Goal: Task Accomplishment & Management: Complete application form

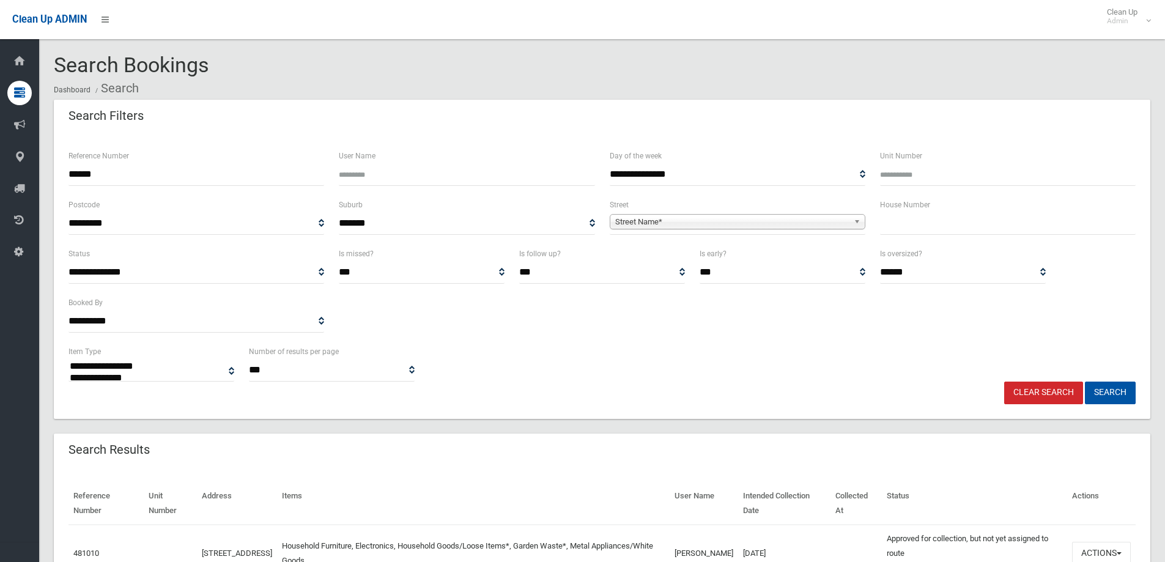
select select
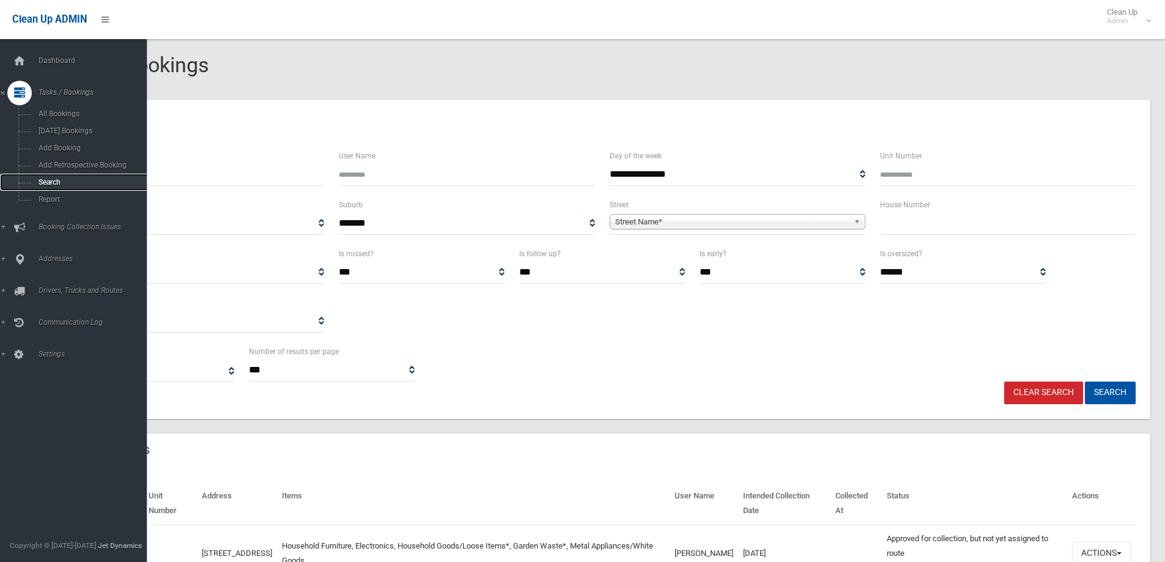
click at [41, 179] on span "Search" at bounding box center [90, 182] width 111 height 9
click at [42, 179] on span "Search" at bounding box center [90, 182] width 111 height 9
click at [44, 179] on span "Search" at bounding box center [90, 182] width 111 height 9
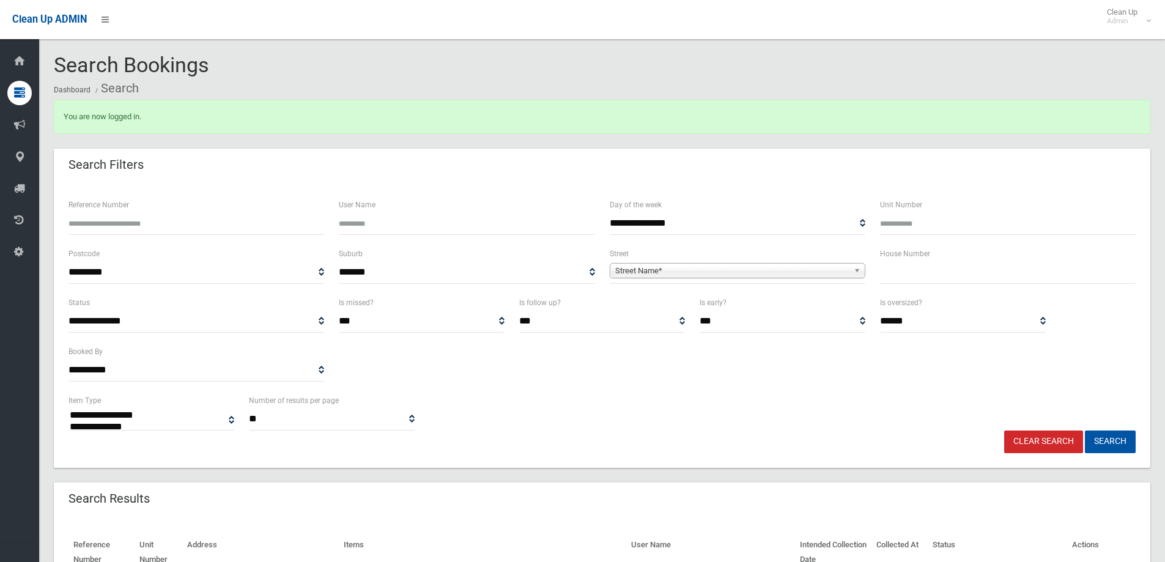
select select
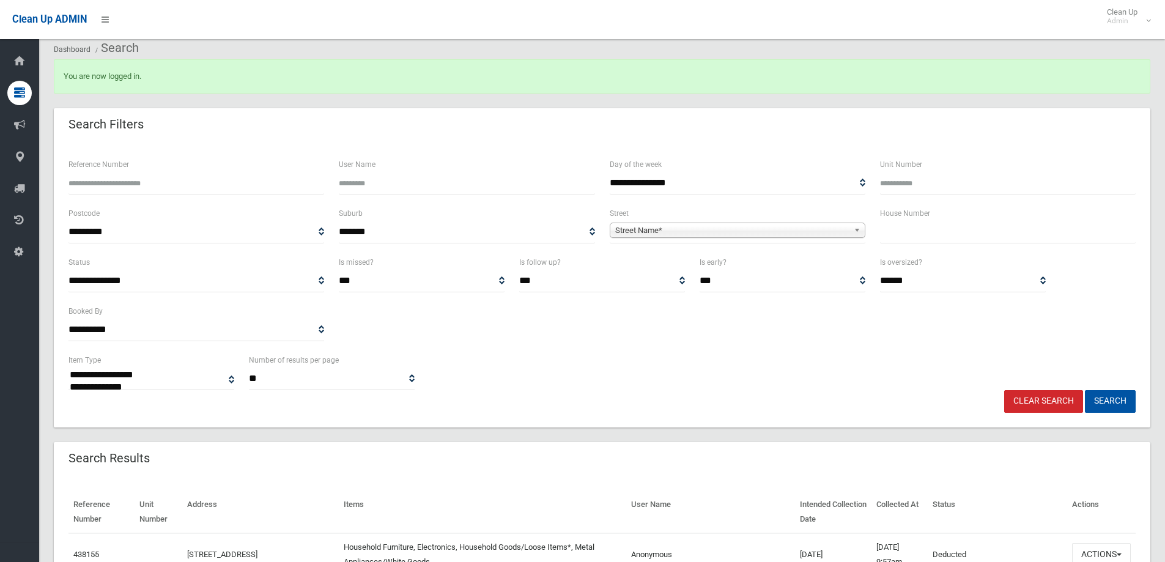
scroll to position [61, 0]
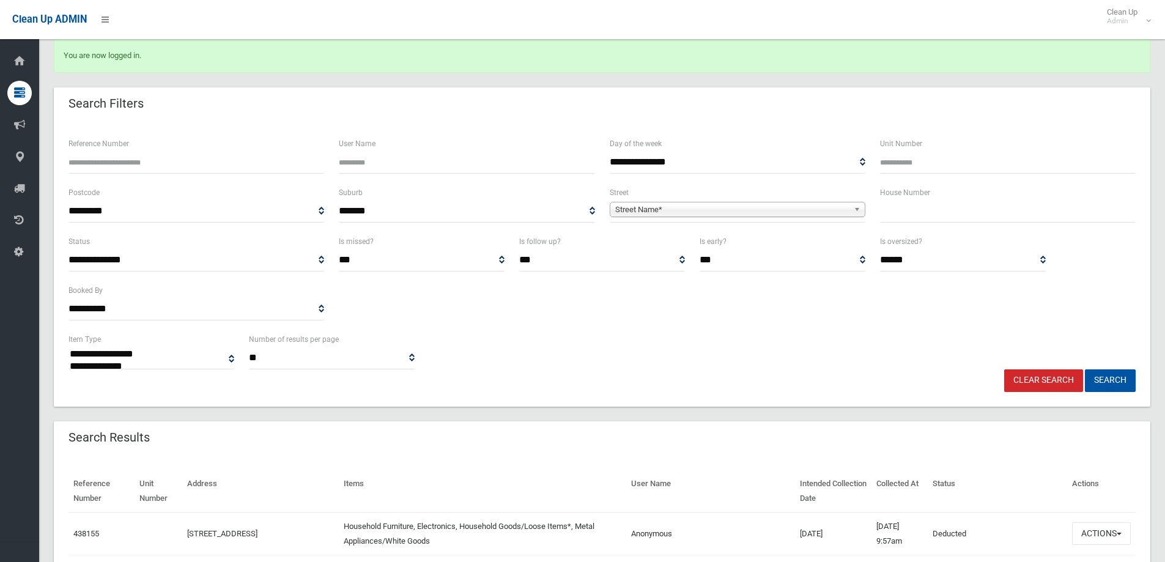
click at [903, 213] on input "text" at bounding box center [1008, 211] width 256 height 23
type input "**"
click at [648, 214] on span "Street Name*" at bounding box center [732, 209] width 234 height 15
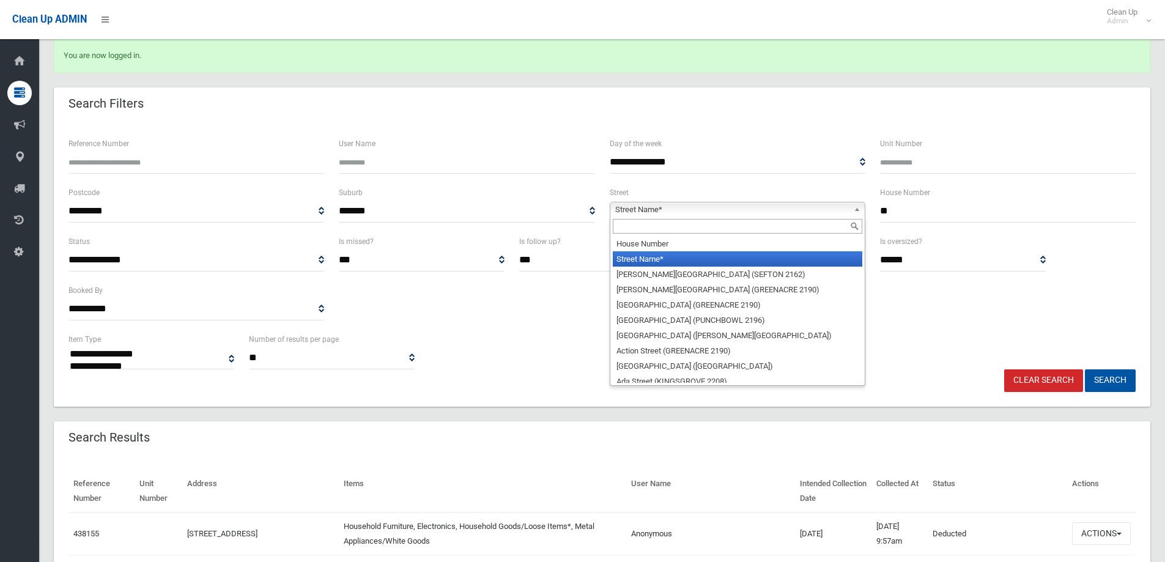
click at [631, 227] on input "text" at bounding box center [737, 226] width 249 height 15
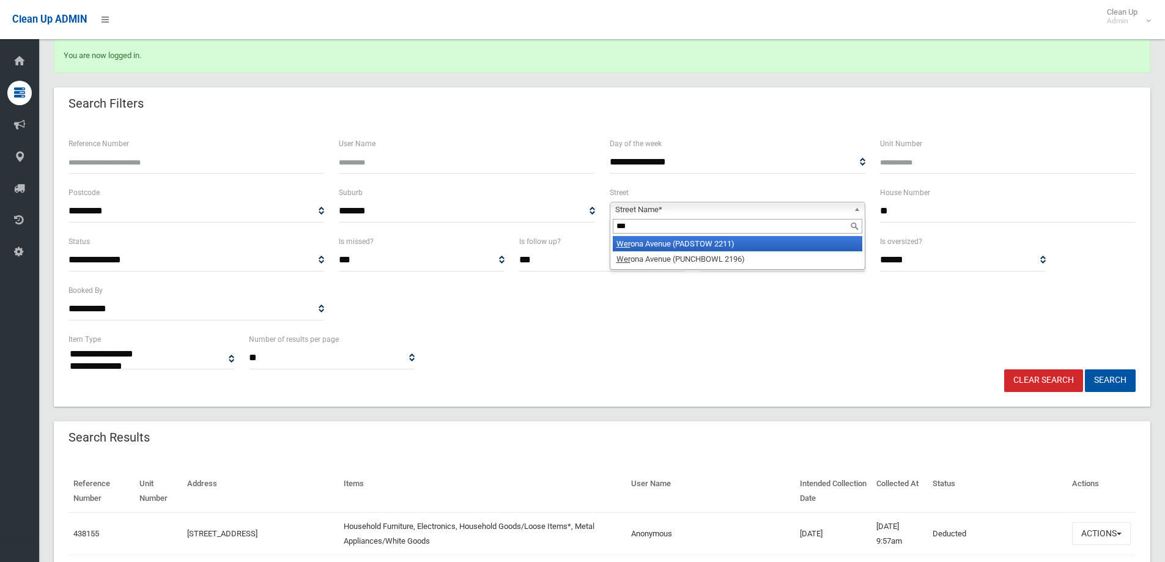
type input "***"
click at [675, 248] on li "Wer ona Avenue (PADSTOW 2211)" at bounding box center [737, 243] width 249 height 15
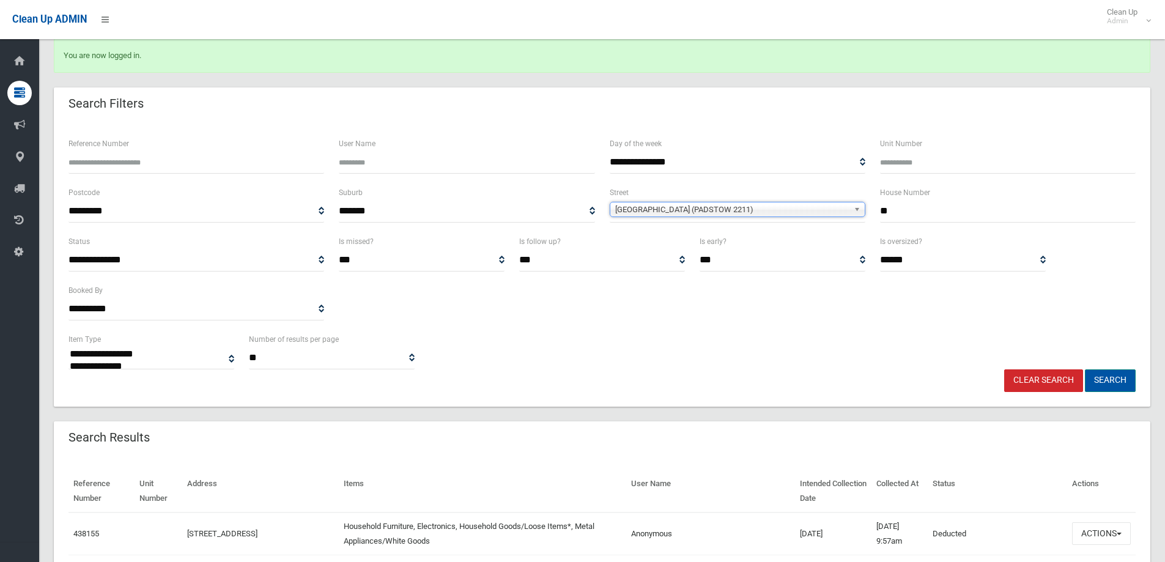
click at [1113, 373] on button "Search" at bounding box center [1109, 380] width 51 height 23
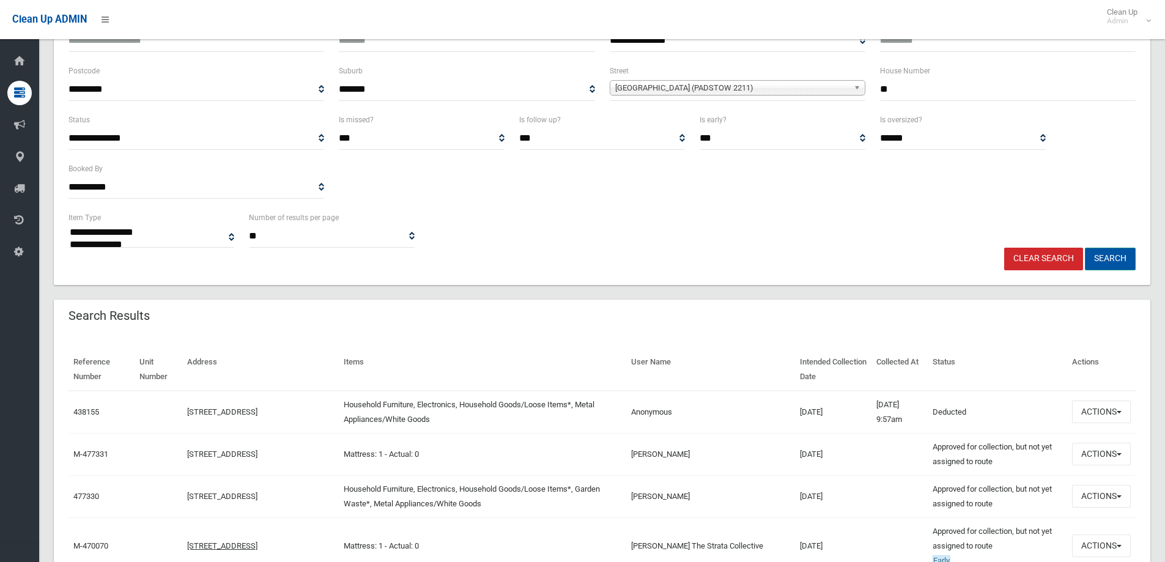
scroll to position [183, 0]
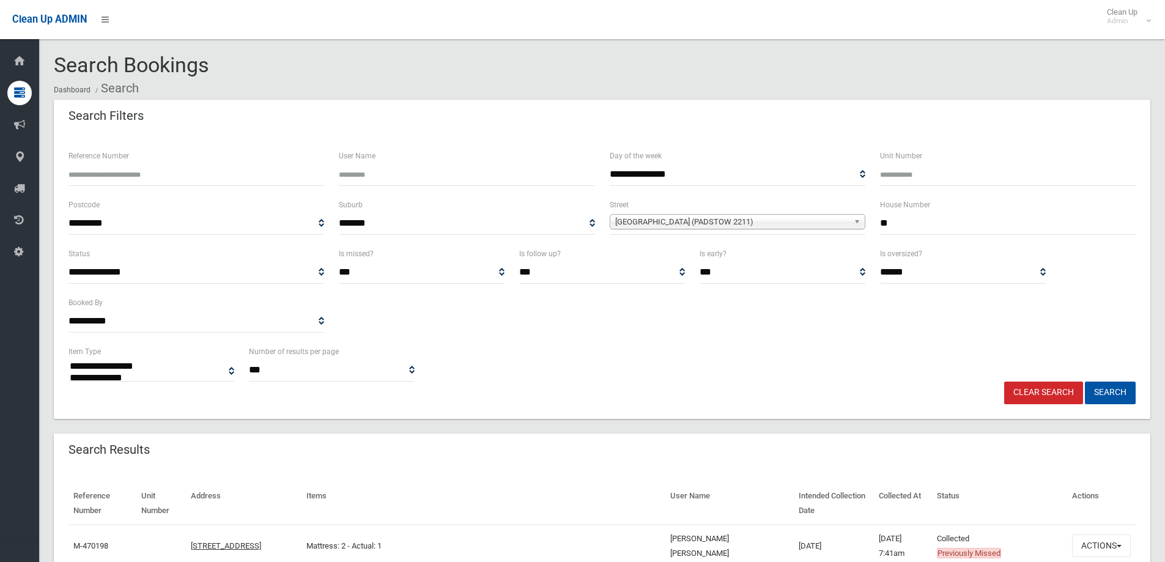
select select
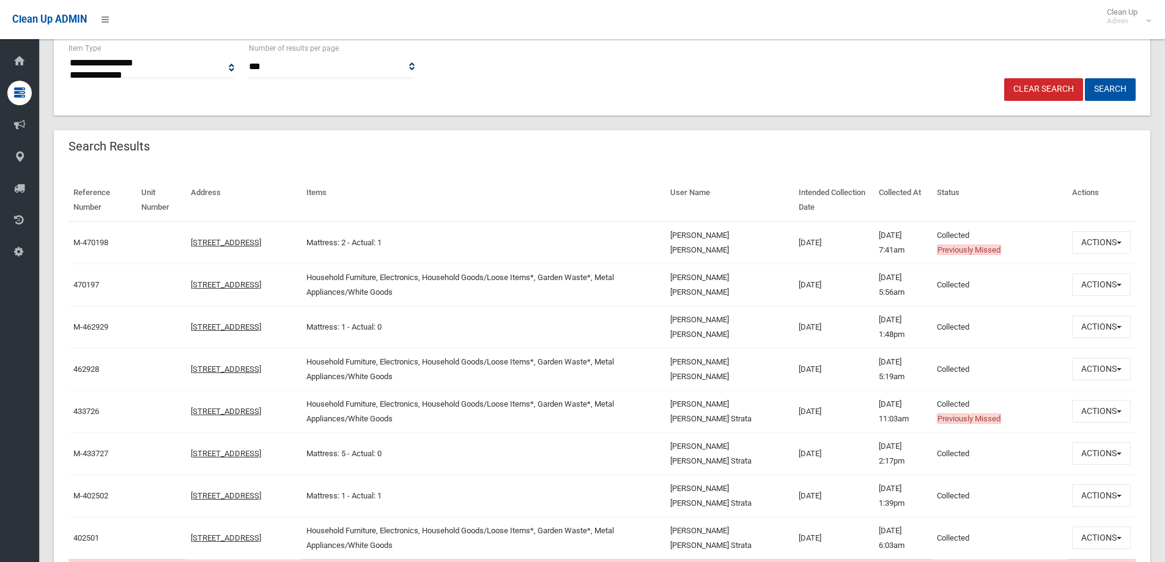
scroll to position [367, 0]
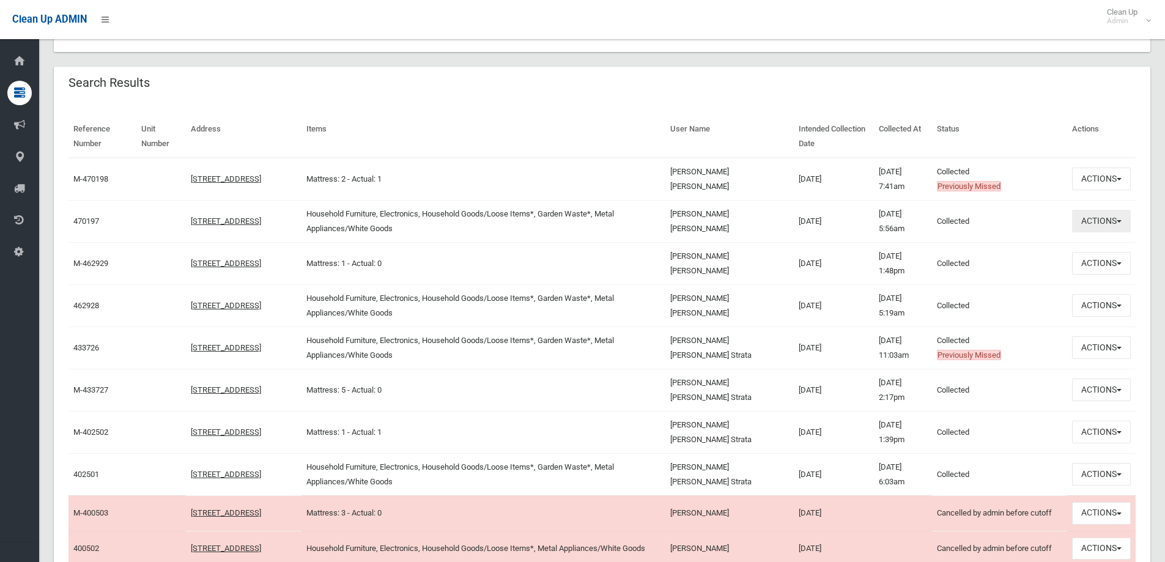
click at [1099, 221] on button "Actions" at bounding box center [1101, 221] width 59 height 23
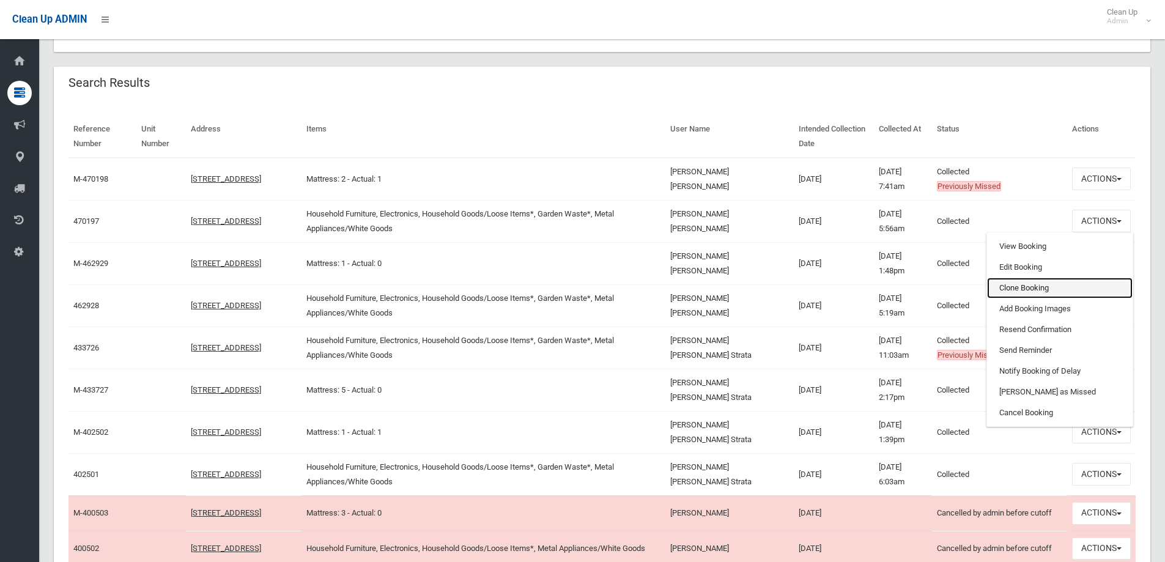
click at [1007, 289] on link "Clone Booking" at bounding box center [1059, 288] width 145 height 21
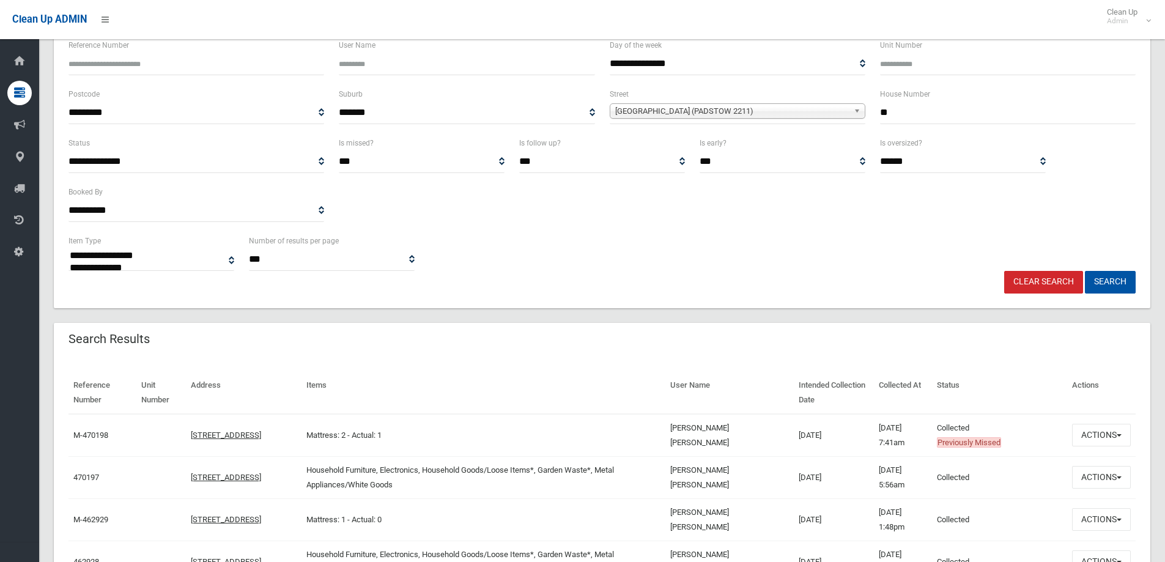
scroll to position [0, 0]
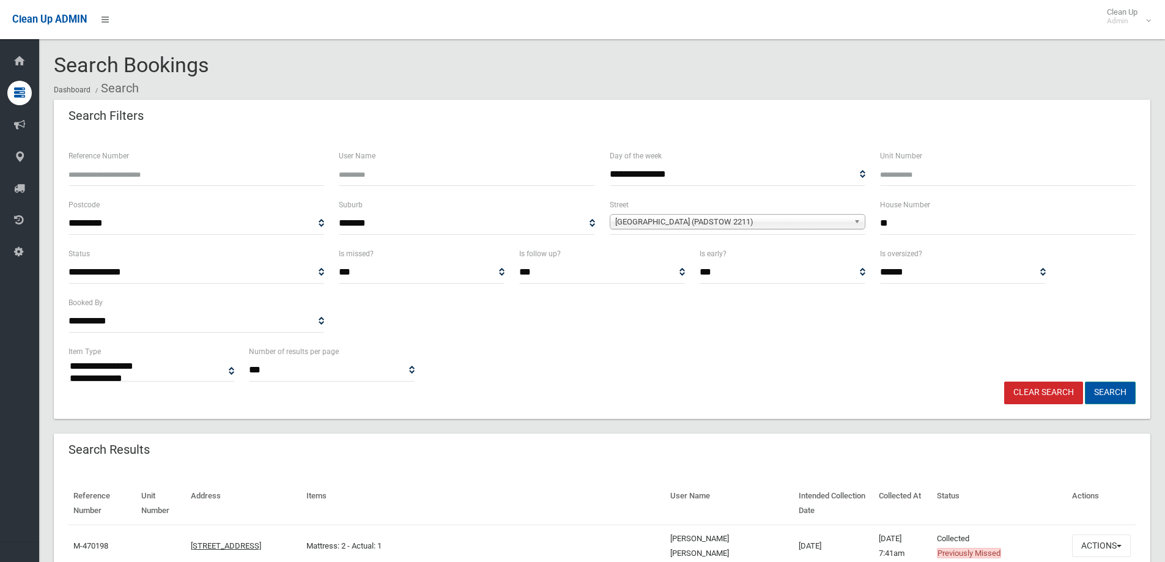
click at [1108, 392] on button "Search" at bounding box center [1109, 392] width 51 height 23
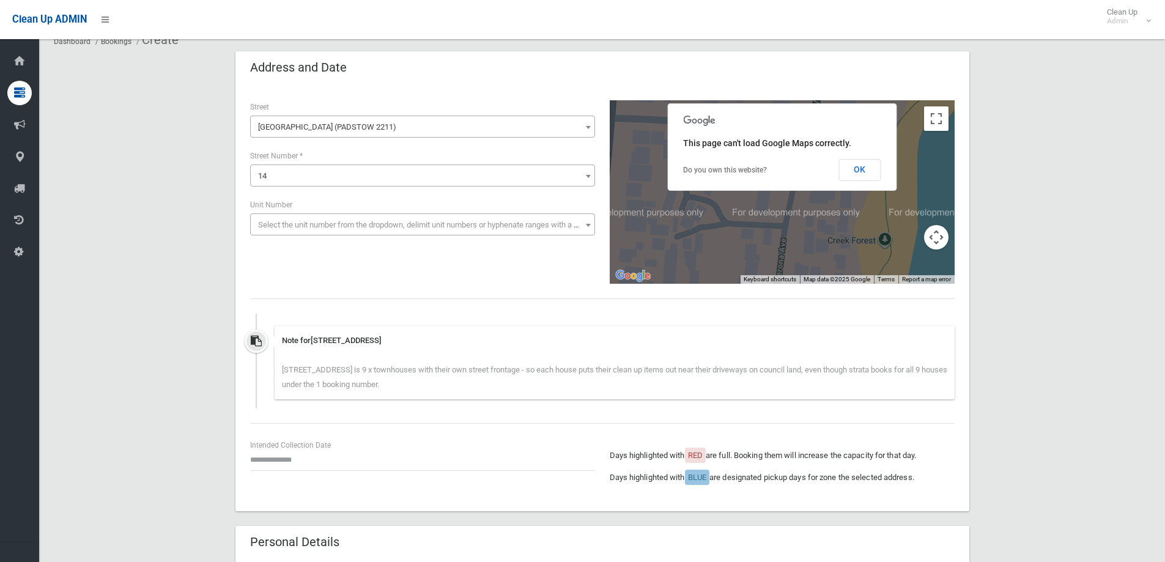
scroll to position [122, 0]
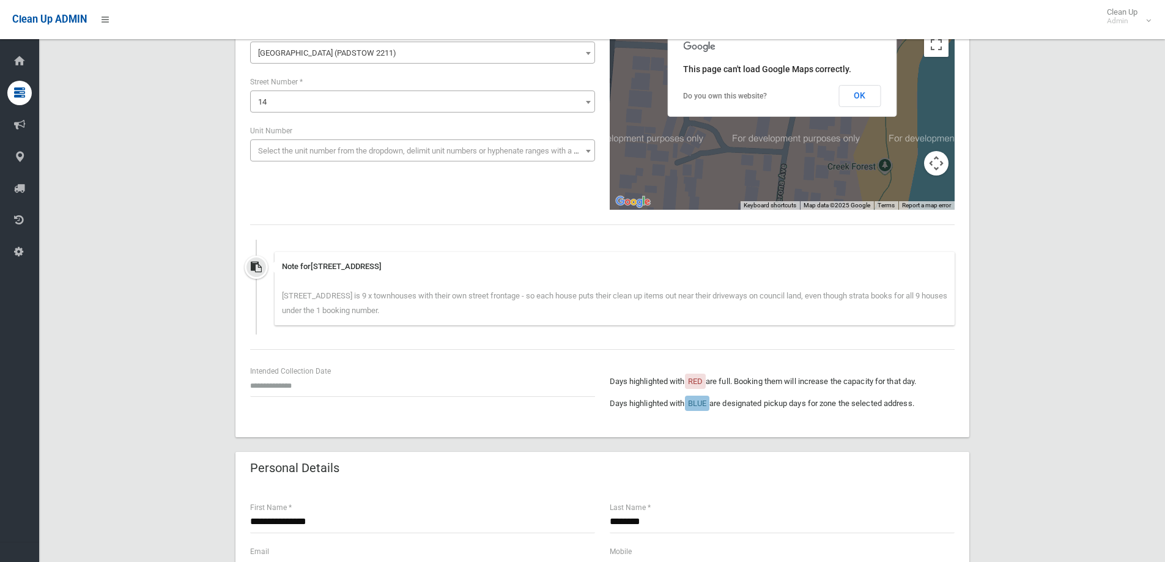
click at [438, 310] on div "Note for 14 Werona Avenue, PADSTOW NSW 2211 14-20 Werona Ave Padstow is 9 x tow…" at bounding box center [614, 288] width 680 height 73
click at [265, 388] on input "text" at bounding box center [422, 385] width 345 height 23
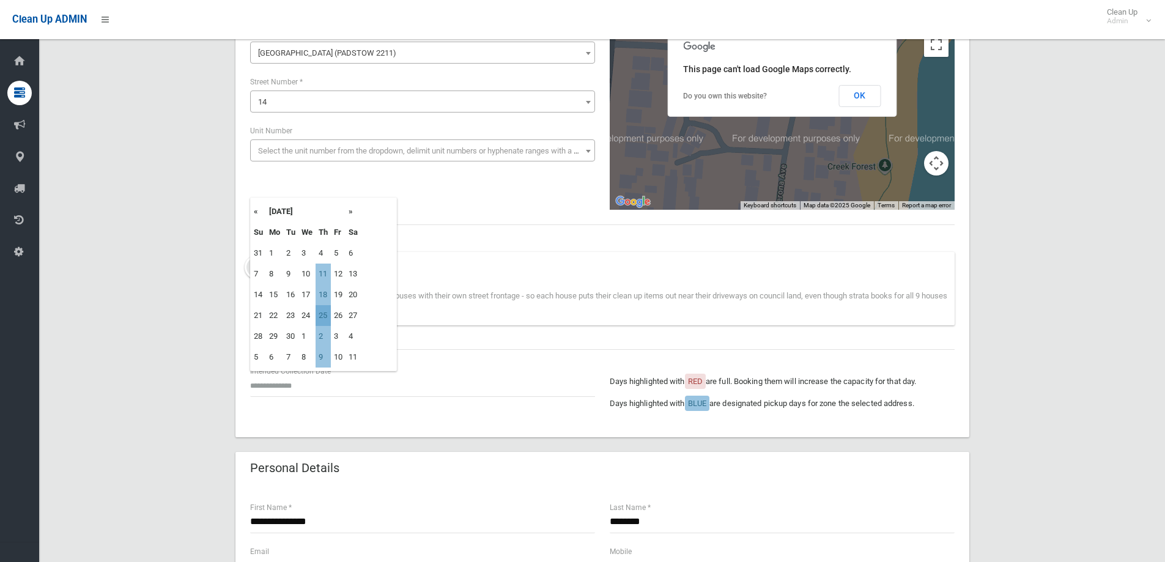
click at [326, 316] on td "25" at bounding box center [322, 315] width 15 height 21
type input "**********"
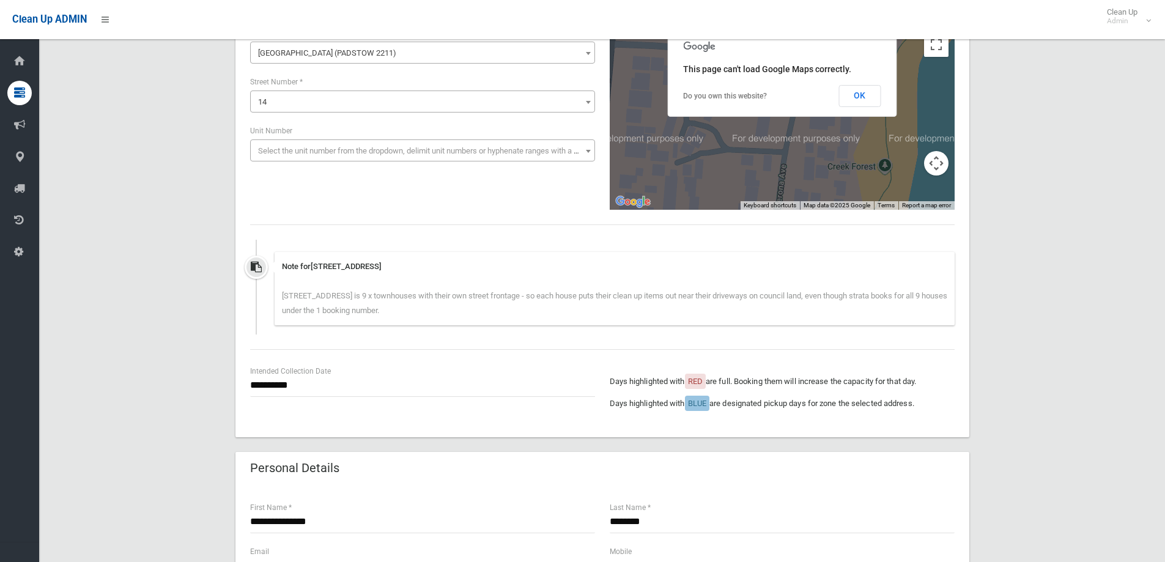
scroll to position [0, 0]
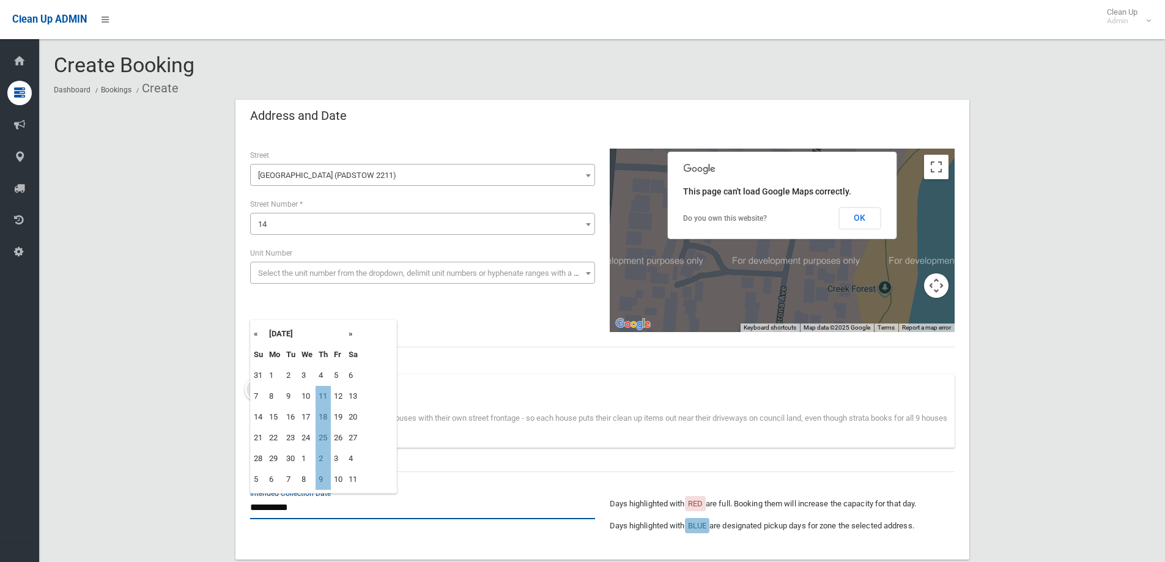
click at [287, 504] on input "**********" at bounding box center [422, 507] width 345 height 23
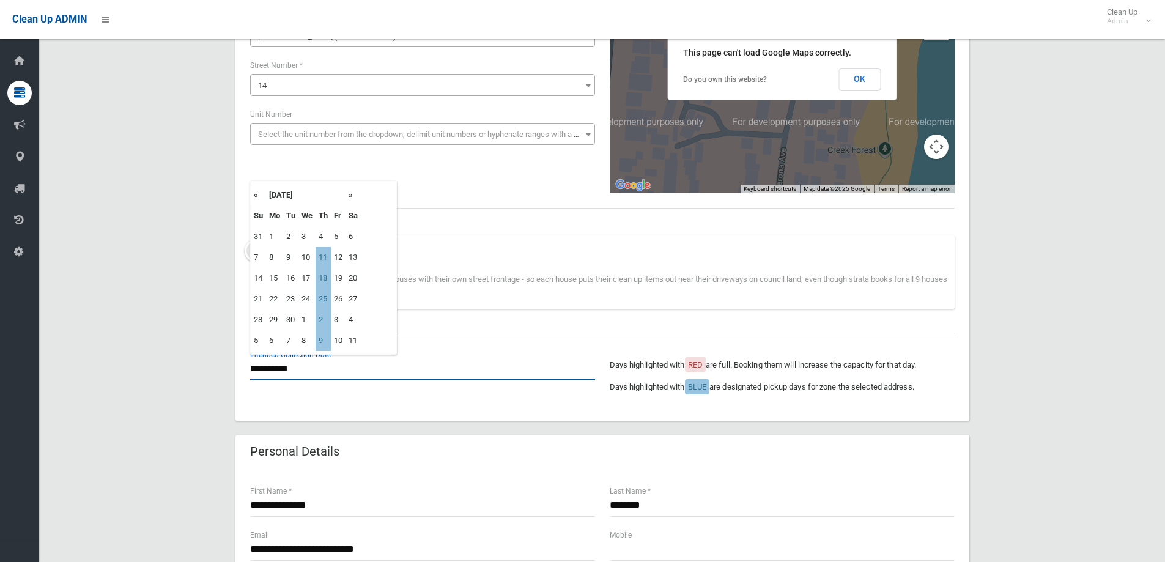
scroll to position [245, 0]
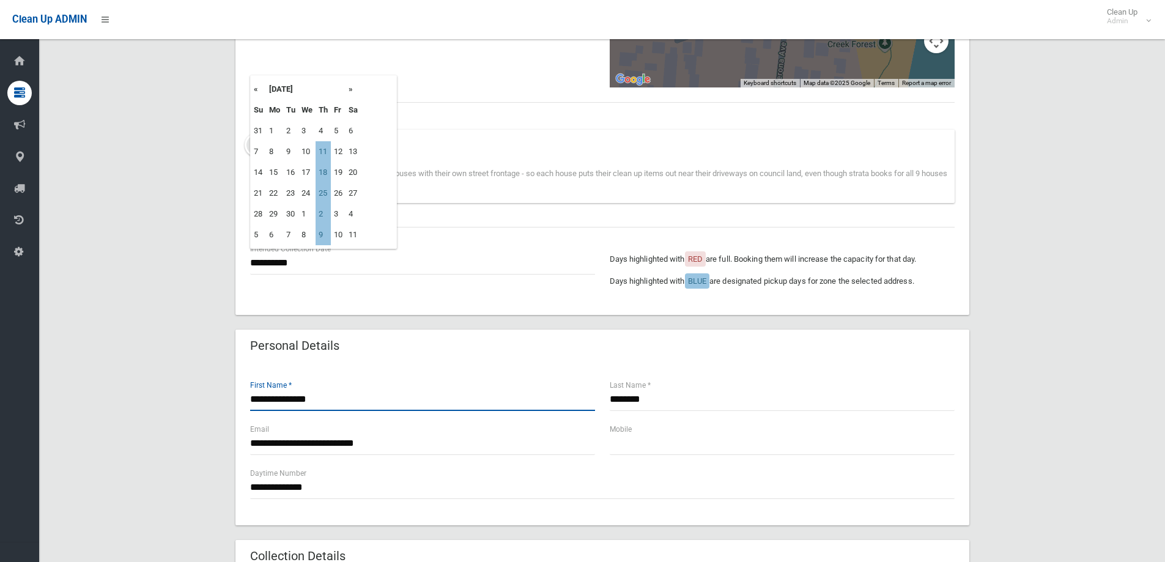
click at [338, 402] on input "**********" at bounding box center [422, 399] width 345 height 23
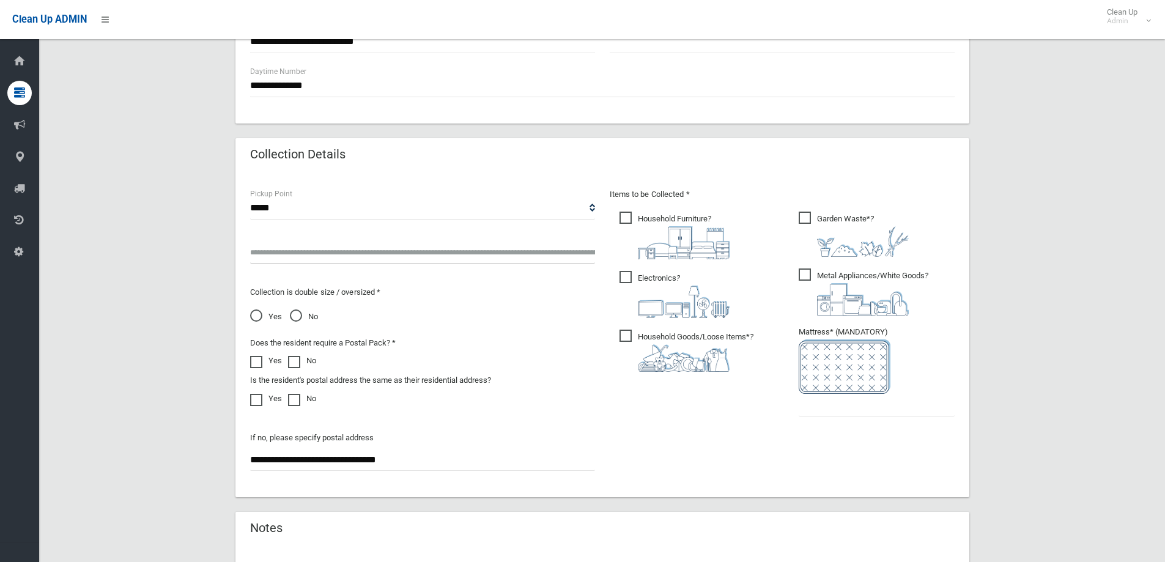
scroll to position [672, 0]
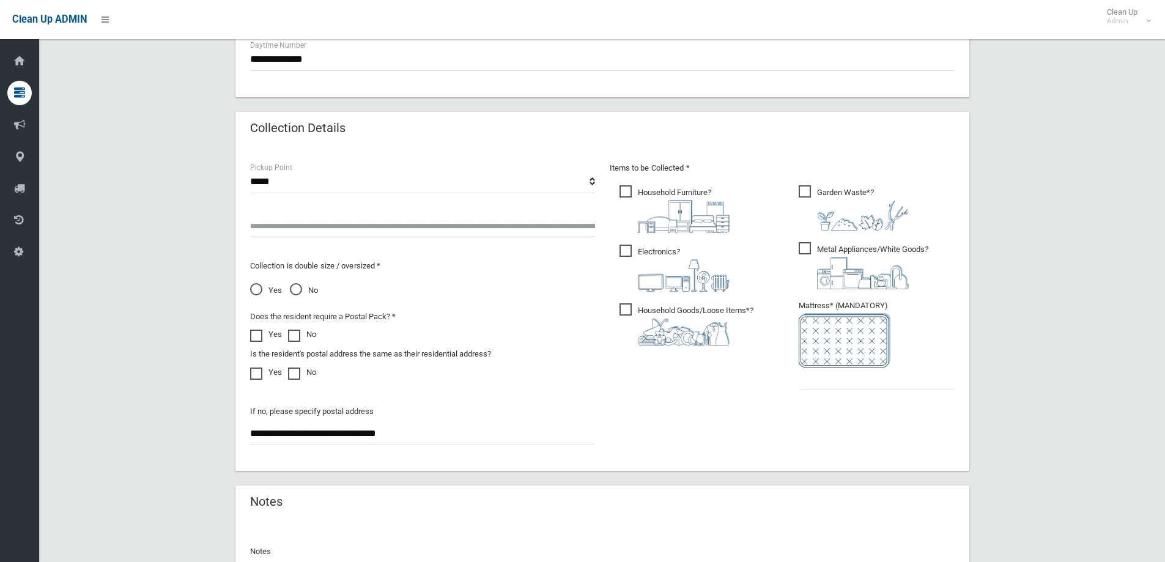
click at [282, 199] on div "**********" at bounding box center [422, 308] width 359 height 295
click at [329, 190] on select "**********" at bounding box center [422, 182] width 345 height 23
click at [507, 404] on div "**********" at bounding box center [422, 419] width 345 height 50
click at [271, 228] on input "text" at bounding box center [422, 226] width 345 height 23
click at [256, 228] on input "text" at bounding box center [422, 226] width 345 height 23
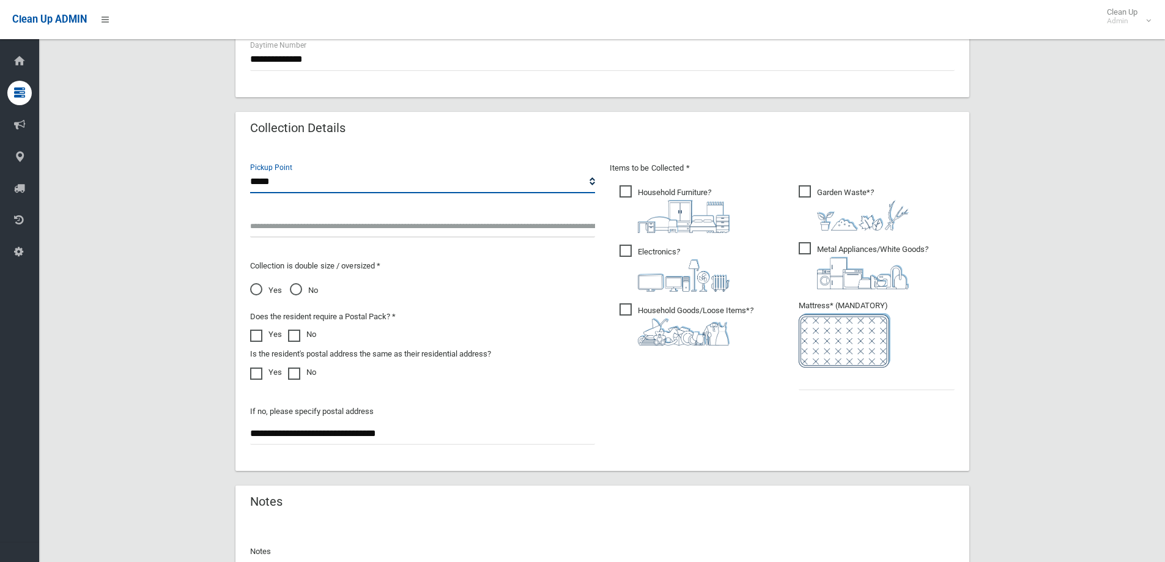
click at [306, 190] on select "**********" at bounding box center [422, 182] width 345 height 23
click at [278, 180] on select "**********" at bounding box center [422, 182] width 345 height 23
click at [267, 229] on input "text" at bounding box center [422, 226] width 345 height 23
type input "*"
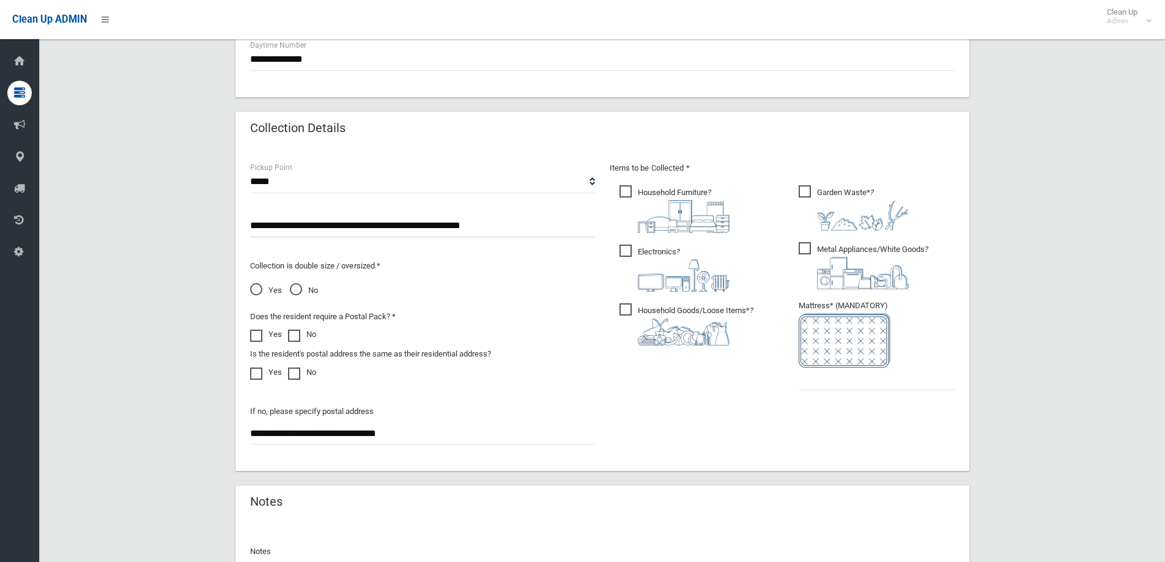
type input "**********"
click at [849, 385] on input "text" at bounding box center [876, 378] width 156 height 23
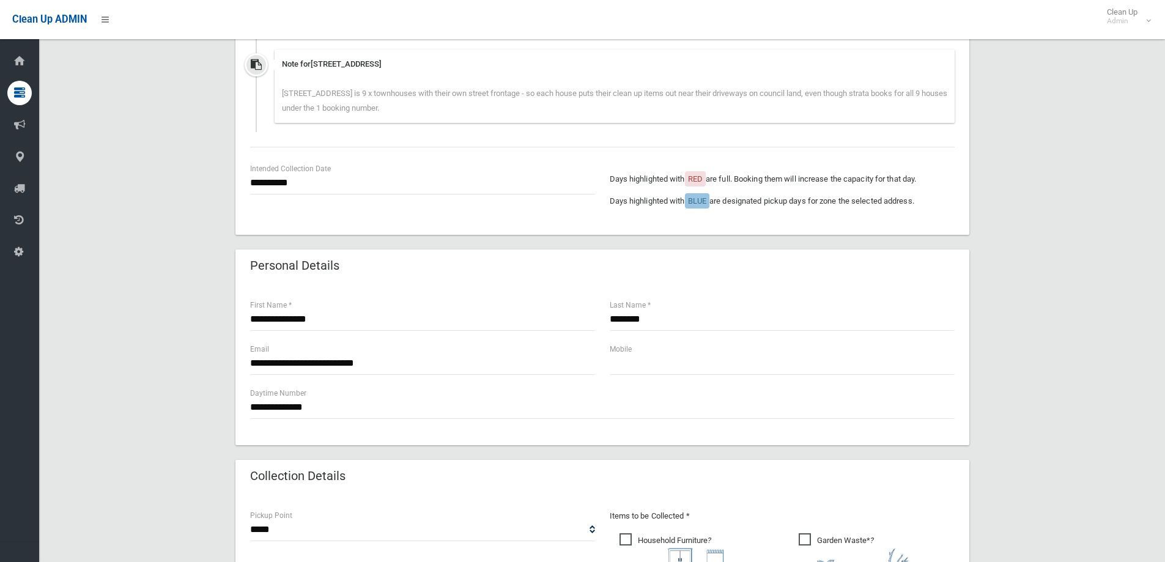
scroll to position [61, 0]
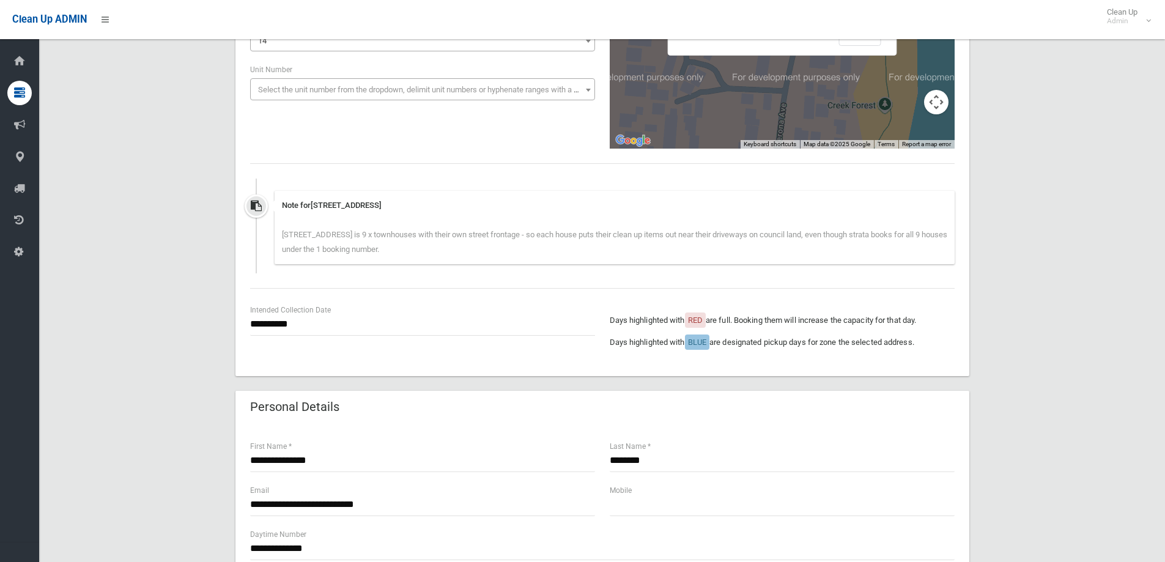
type input "*"
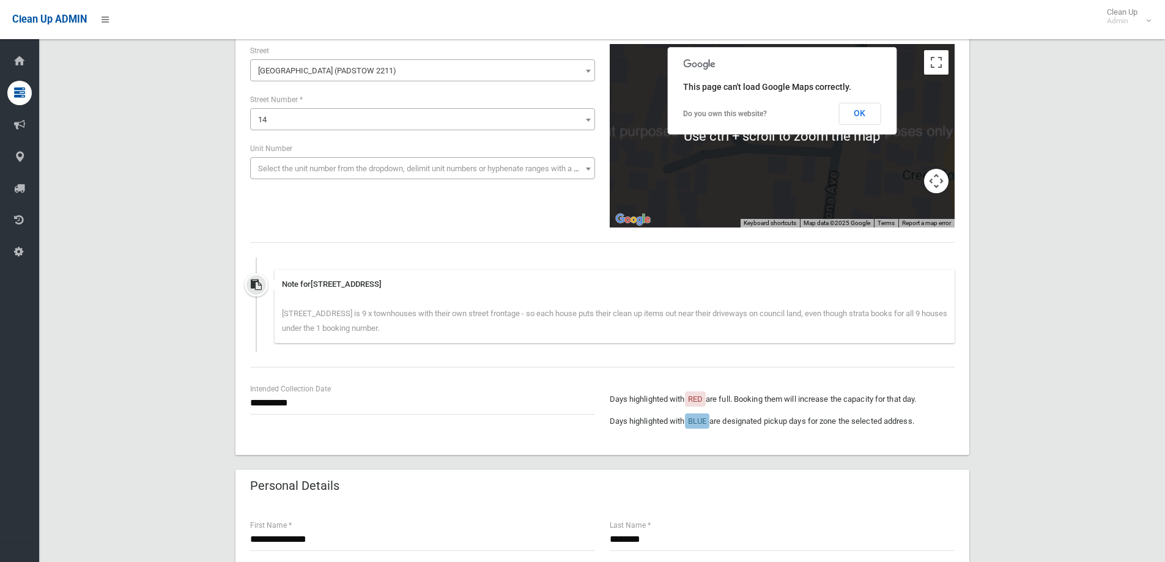
scroll to position [104, 0]
click at [860, 114] on button "OK" at bounding box center [859, 114] width 42 height 22
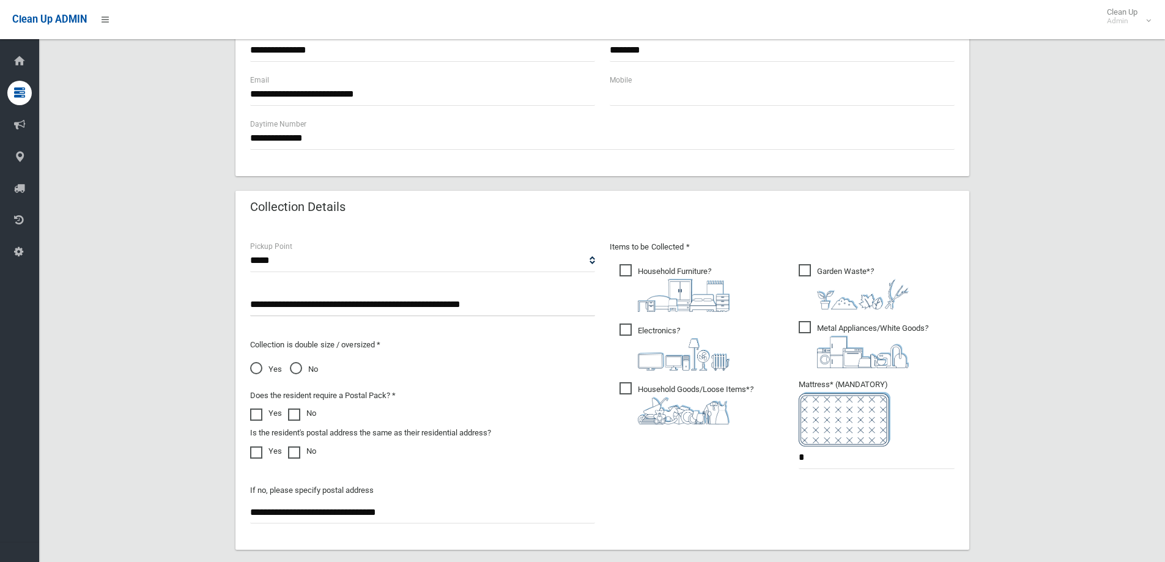
scroll to position [817, 0]
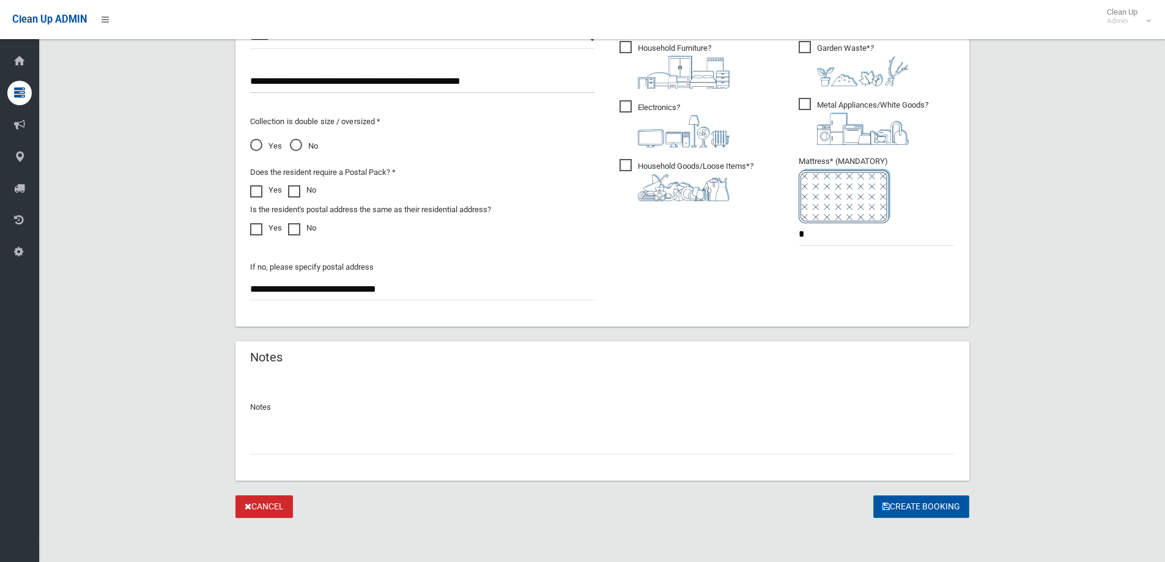
click at [922, 506] on button "Create Booking" at bounding box center [921, 506] width 96 height 23
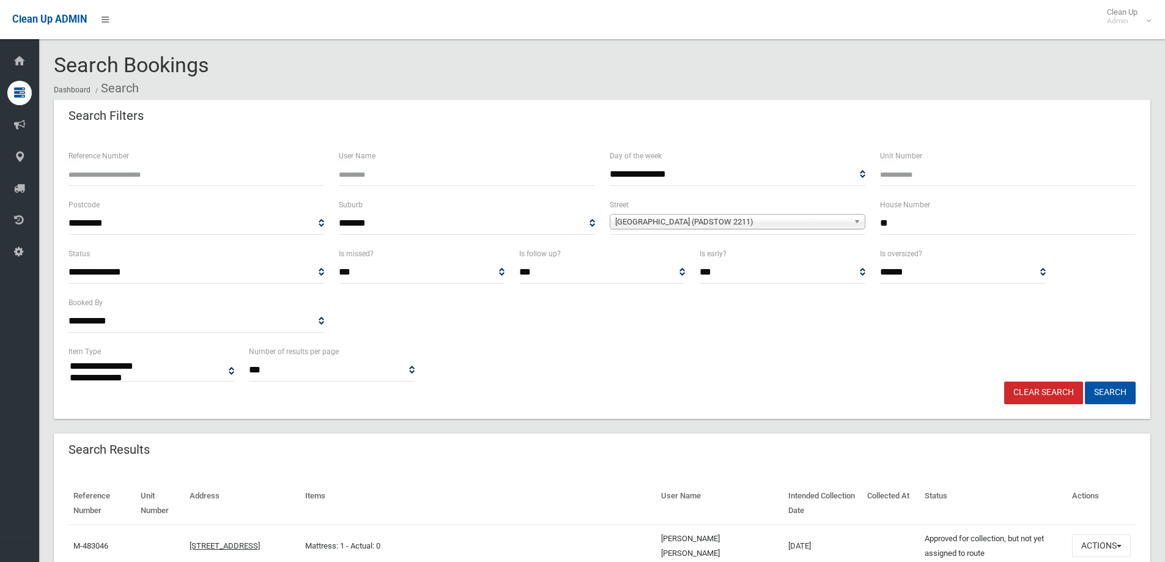
select select
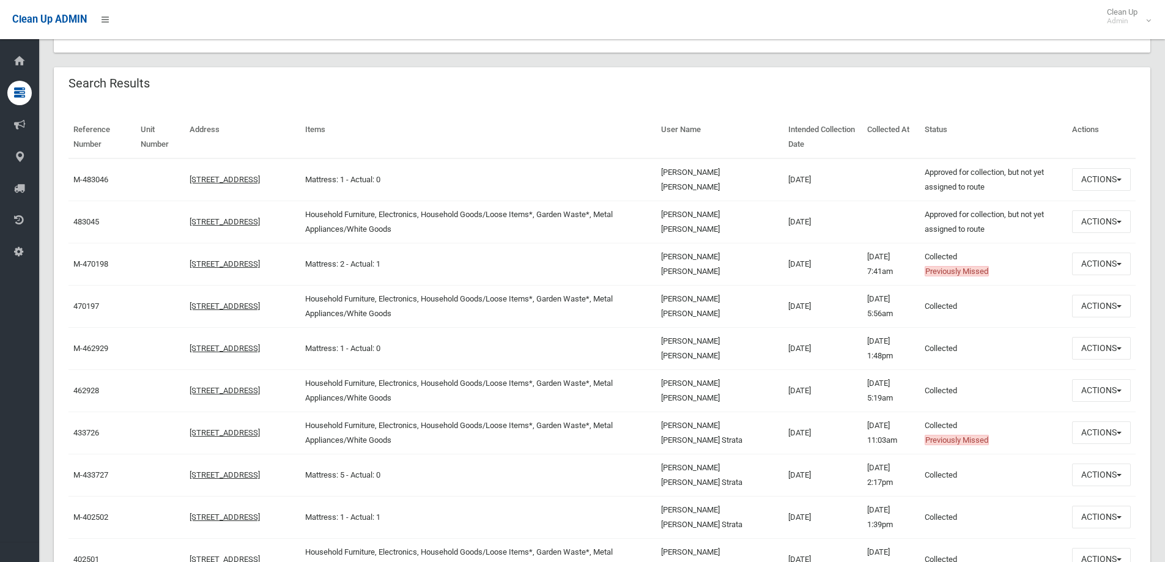
scroll to position [367, 0]
click at [1092, 268] on button "Actions" at bounding box center [1101, 263] width 59 height 23
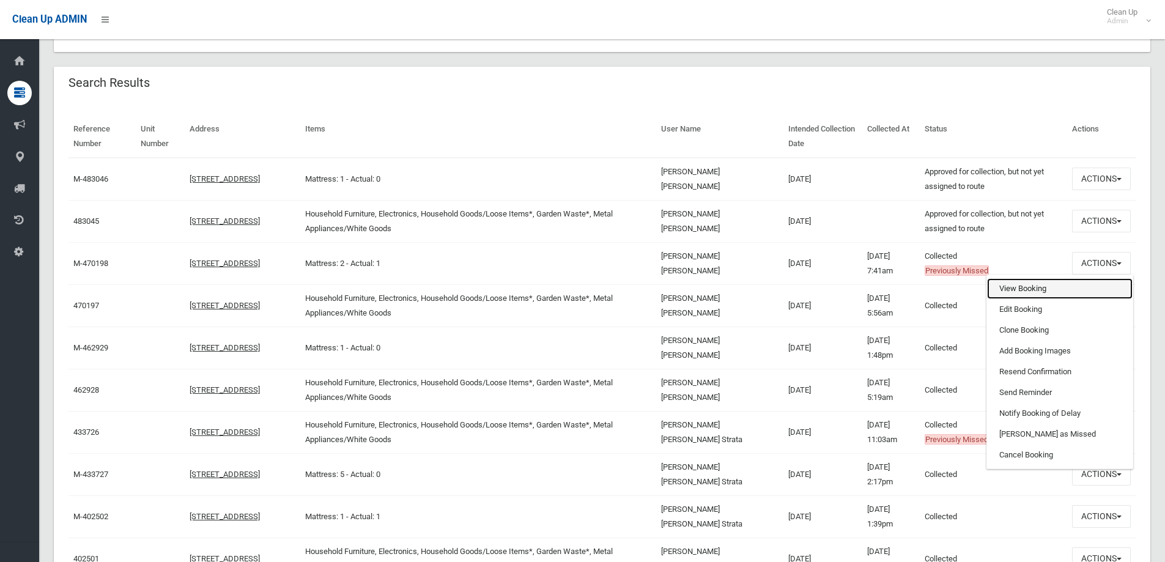
click at [1002, 285] on link "View Booking" at bounding box center [1059, 288] width 145 height 21
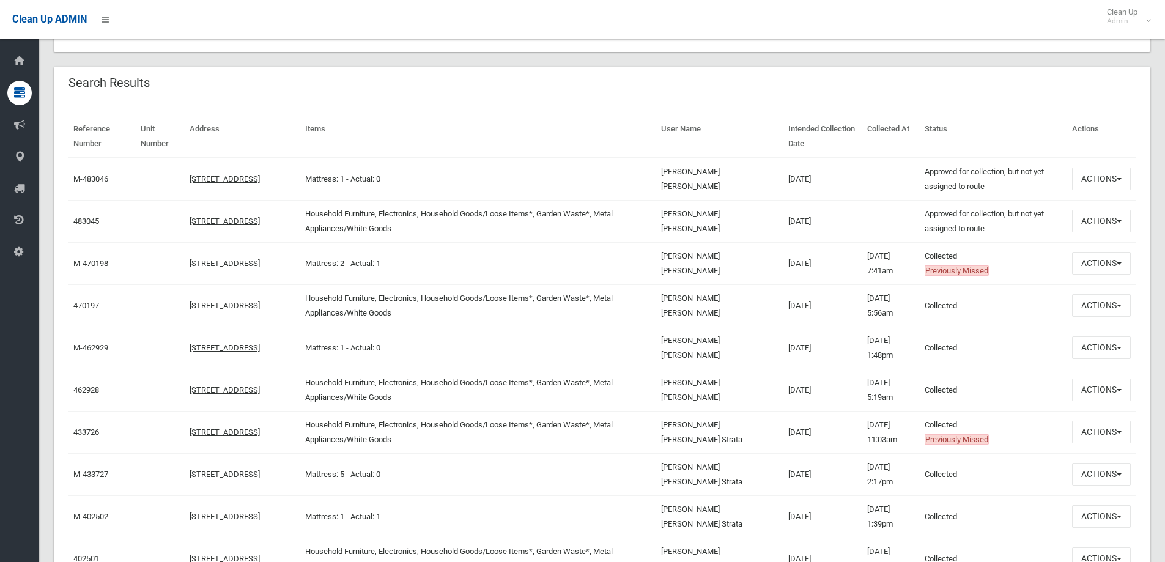
click at [712, 172] on td "Andrew Lambeski WT Newey" at bounding box center [719, 179] width 127 height 43
click at [1112, 180] on button "Actions" at bounding box center [1101, 178] width 59 height 23
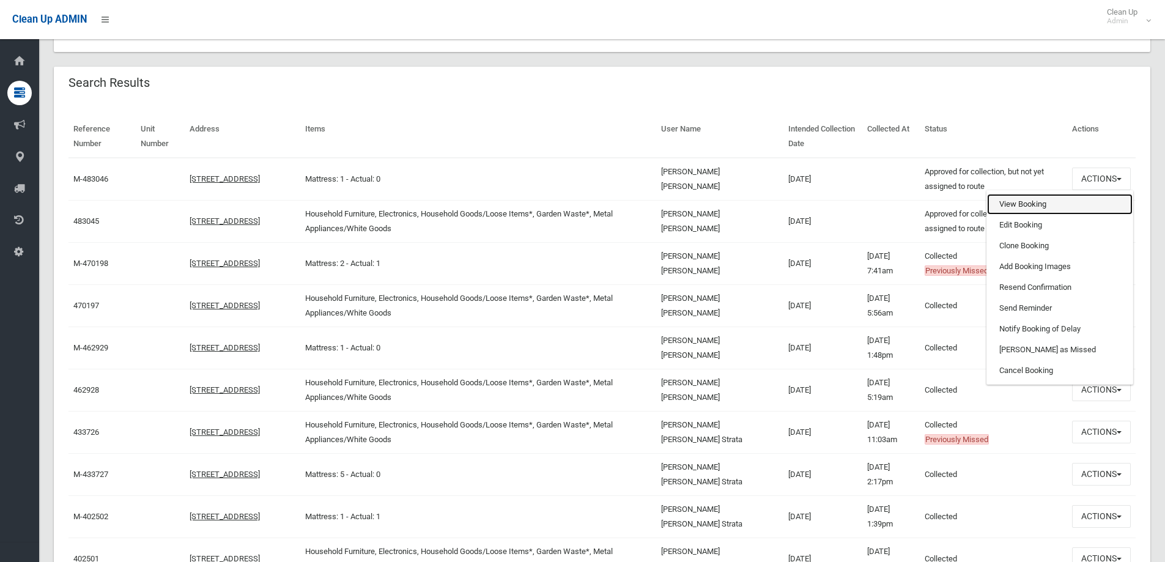
click at [1019, 204] on link "View Booking" at bounding box center [1059, 204] width 145 height 21
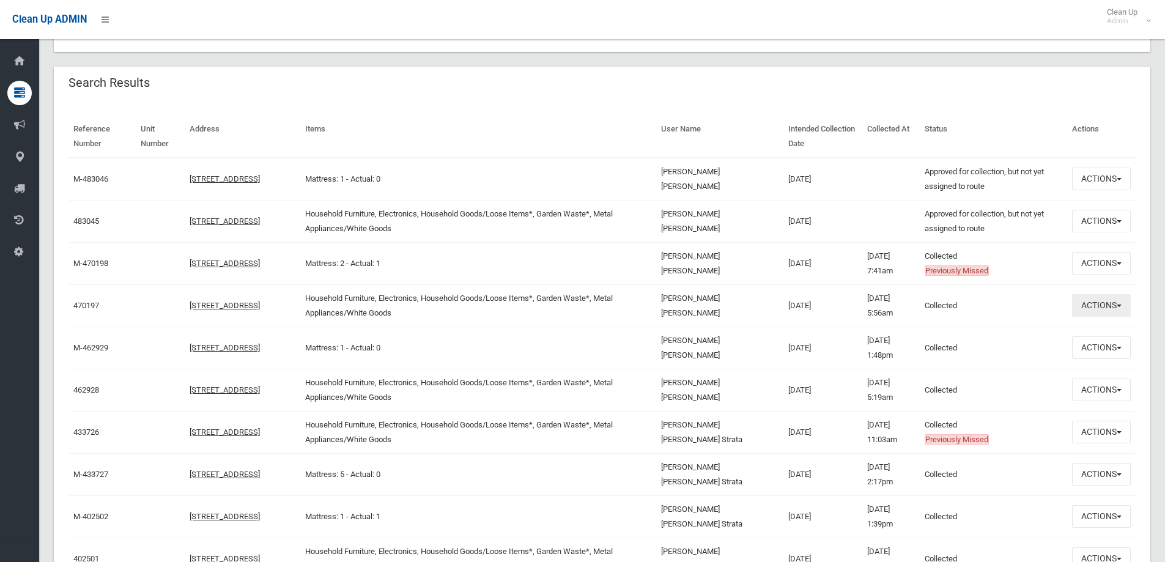
click at [1100, 306] on button "Actions" at bounding box center [1101, 305] width 59 height 23
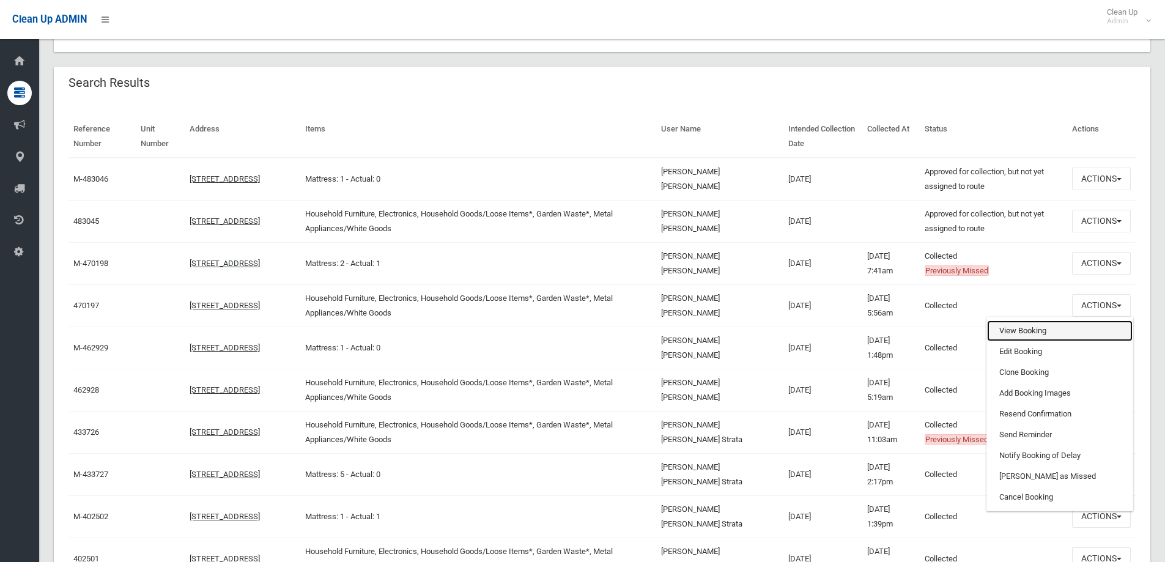
click at [1006, 333] on link "View Booking" at bounding box center [1059, 330] width 145 height 21
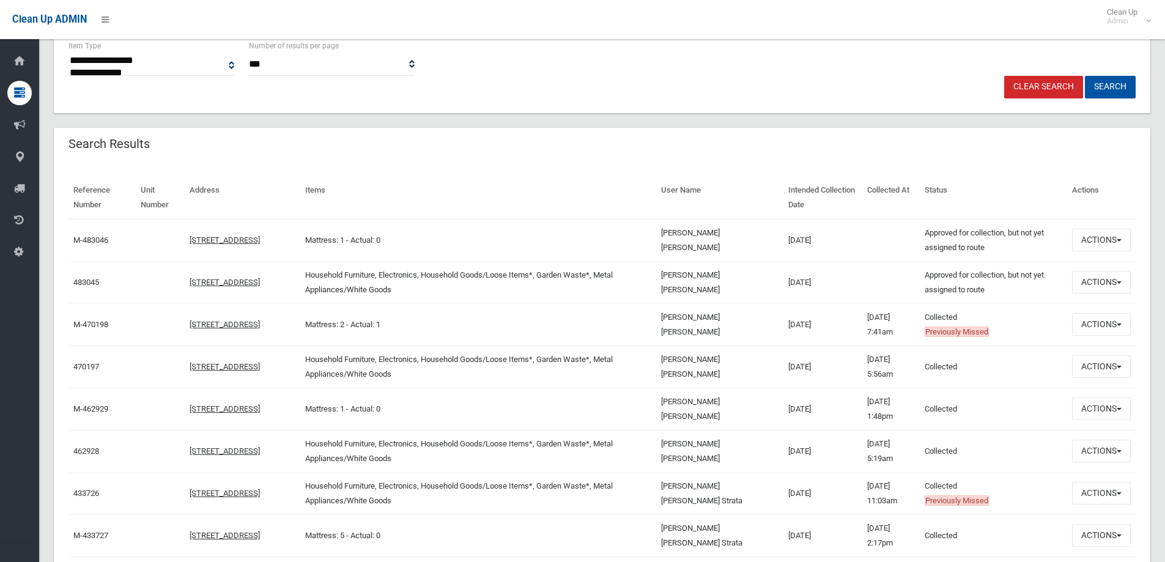
scroll to position [0, 0]
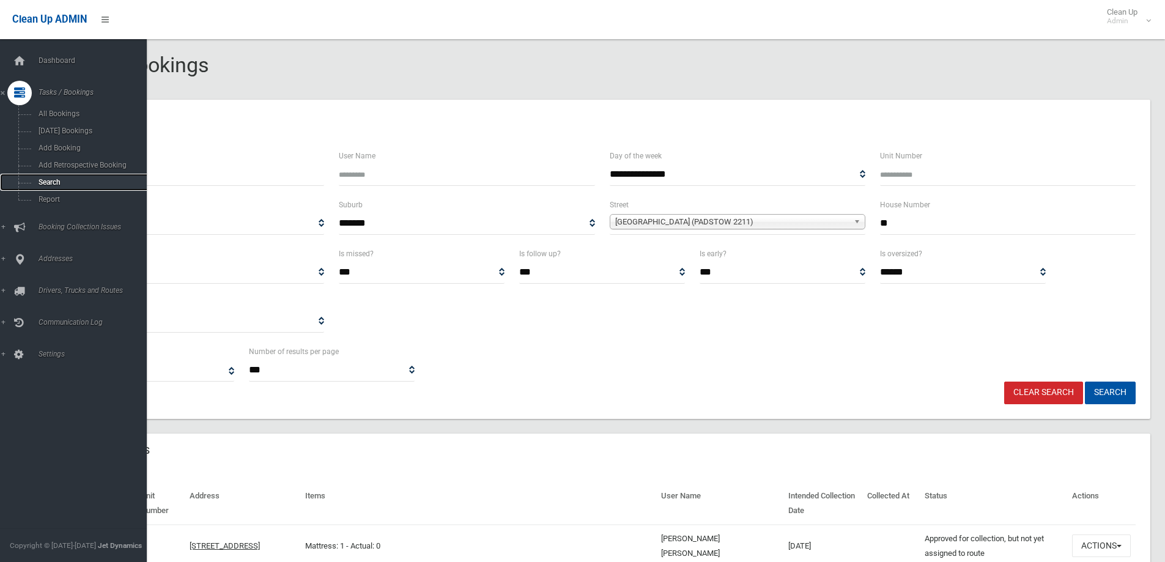
click at [40, 181] on span "Search" at bounding box center [90, 182] width 111 height 9
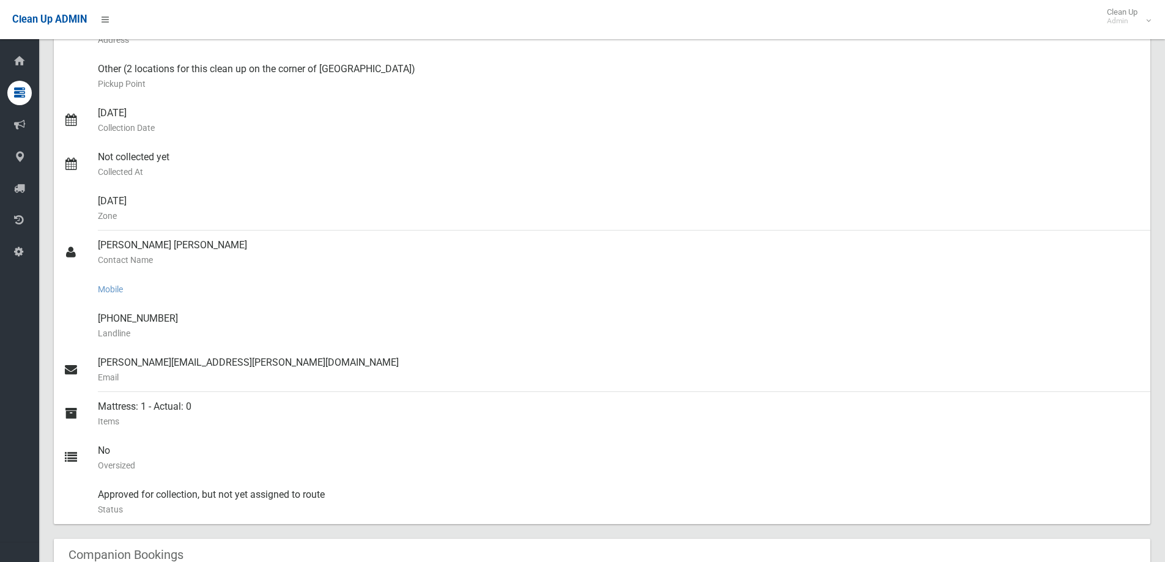
scroll to position [144, 0]
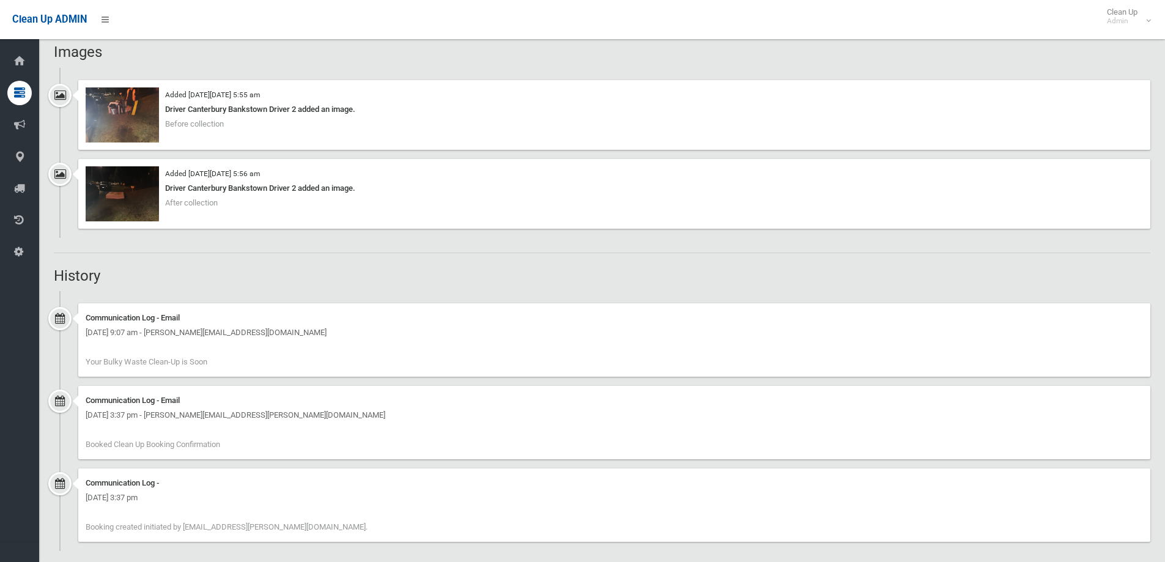
scroll to position [977, 0]
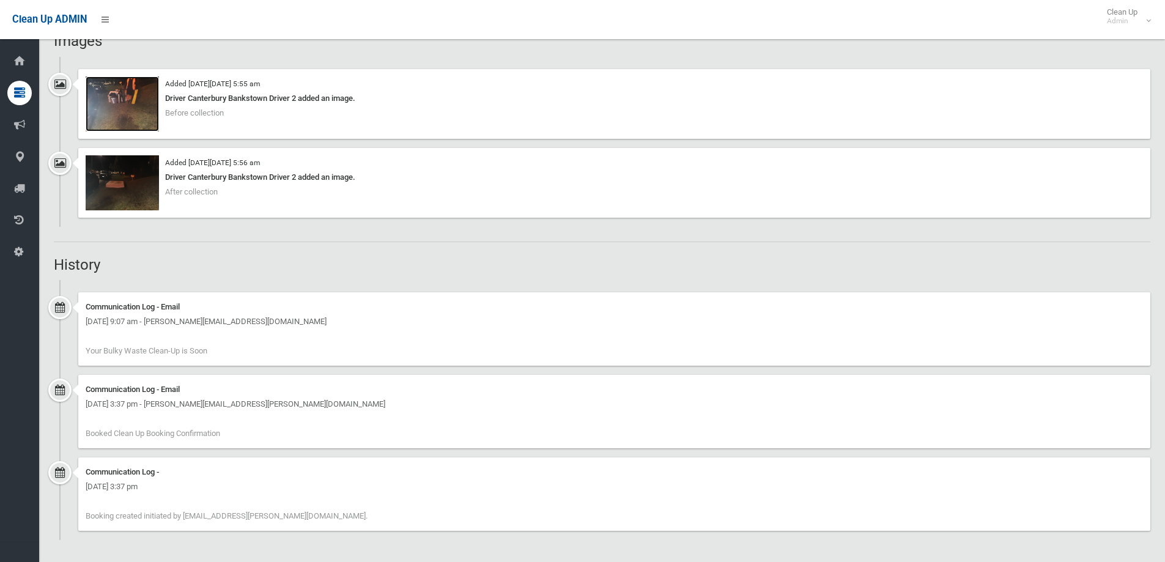
click at [108, 108] on img at bounding box center [122, 103] width 73 height 55
click at [112, 186] on img at bounding box center [122, 182] width 73 height 55
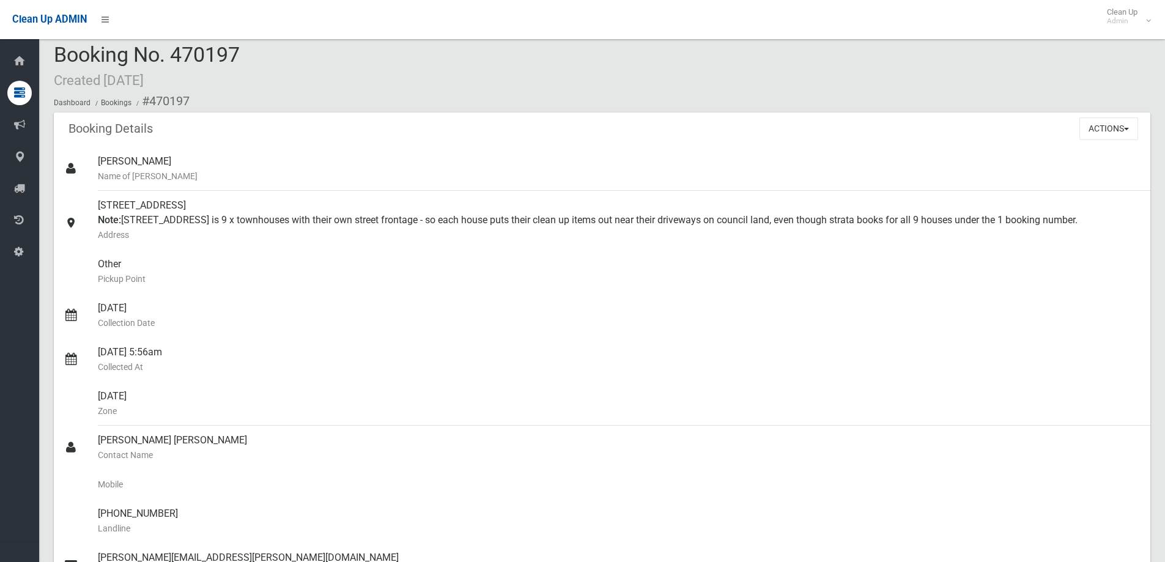
scroll to position [0, 0]
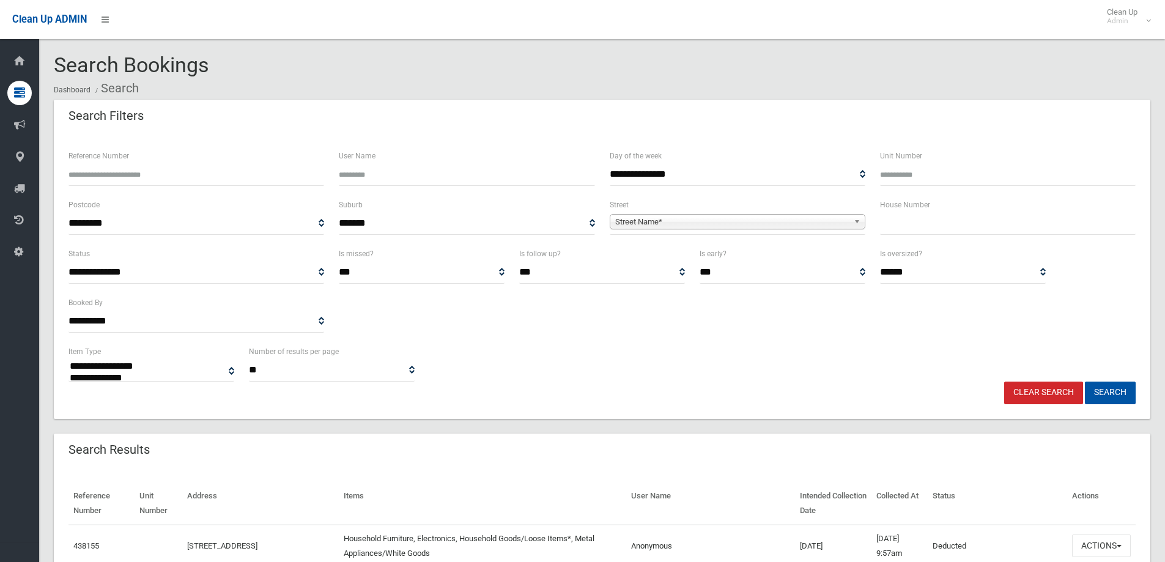
select select
click at [890, 222] on input "text" at bounding box center [1008, 223] width 256 height 23
type input "*****"
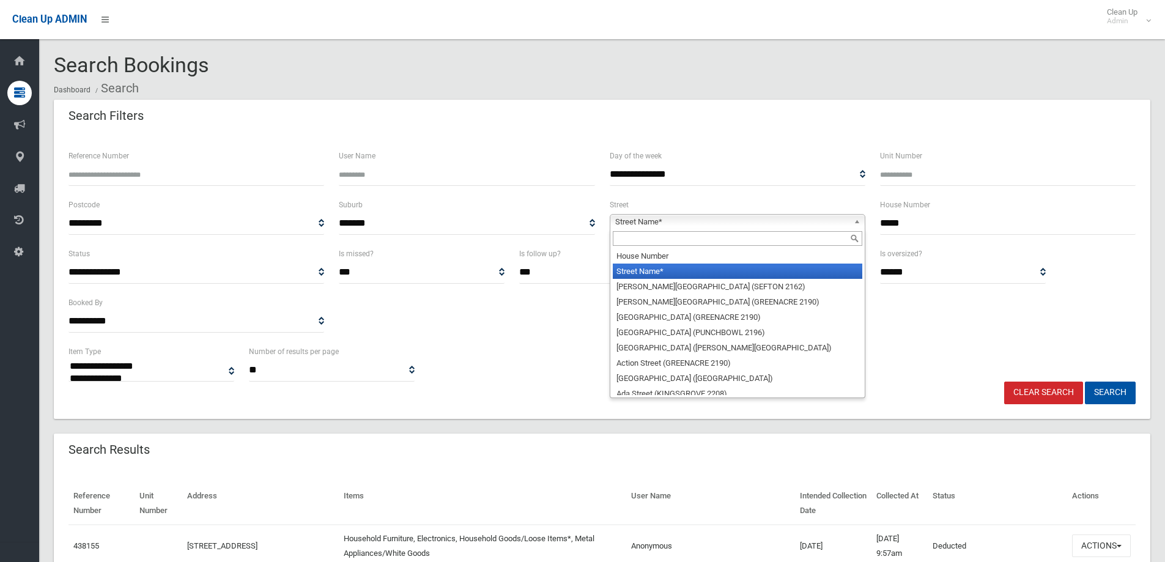
drag, startPoint x: 646, startPoint y: 221, endPoint x: 646, endPoint y: 215, distance: 6.8
click at [648, 220] on span "Street Name*" at bounding box center [732, 222] width 234 height 15
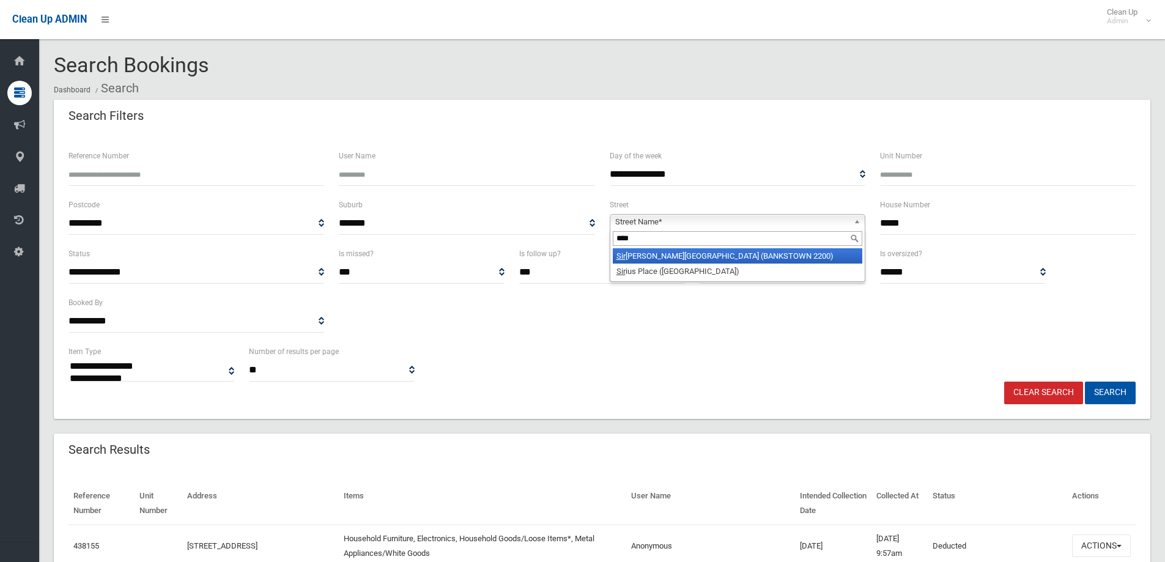
type input "***"
click at [666, 255] on li "Sir Joseph Banks Street (BANKSTOWN 2200)" at bounding box center [737, 255] width 249 height 15
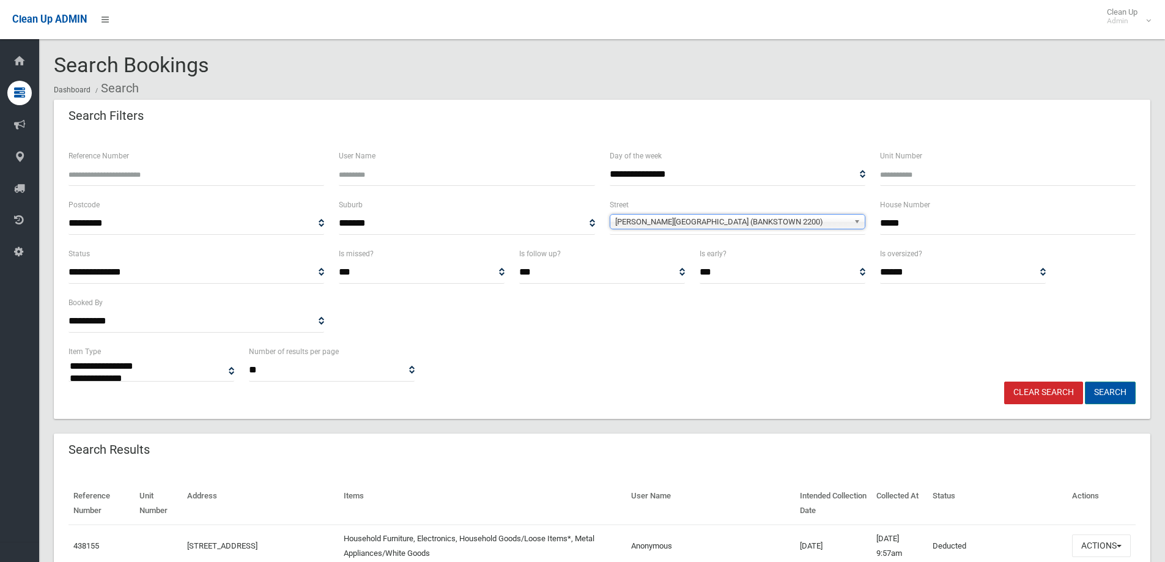
click at [1112, 388] on button "Search" at bounding box center [1109, 392] width 51 height 23
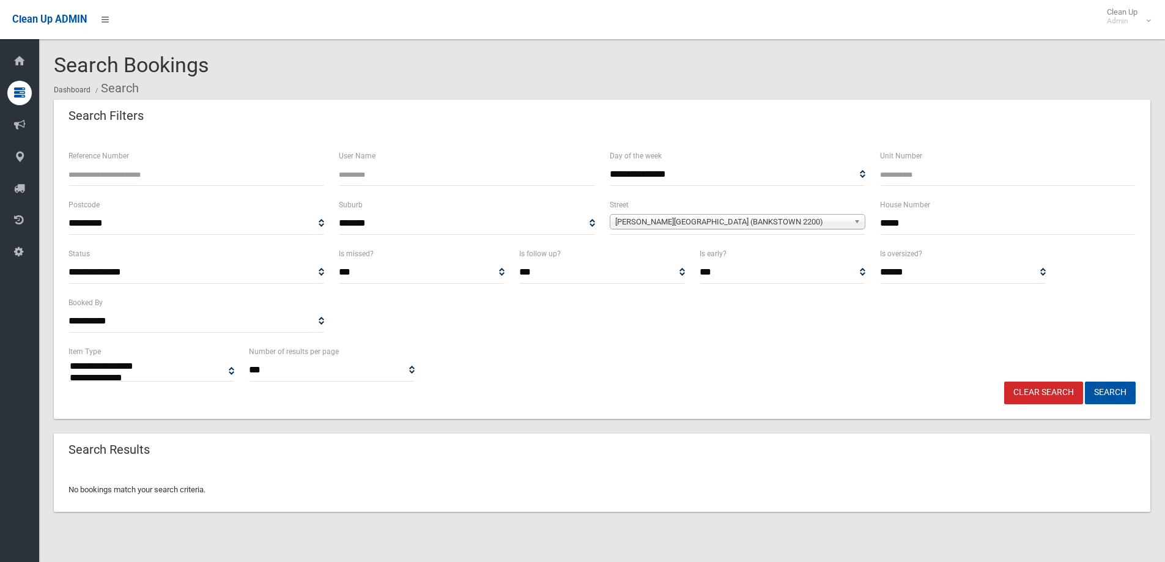
select select
click at [908, 219] on input "*****" at bounding box center [1008, 223] width 256 height 23
type input "**"
click at [1106, 389] on button "Search" at bounding box center [1109, 392] width 51 height 23
drag, startPoint x: 1100, startPoint y: 390, endPoint x: 1100, endPoint y: 374, distance: 15.9
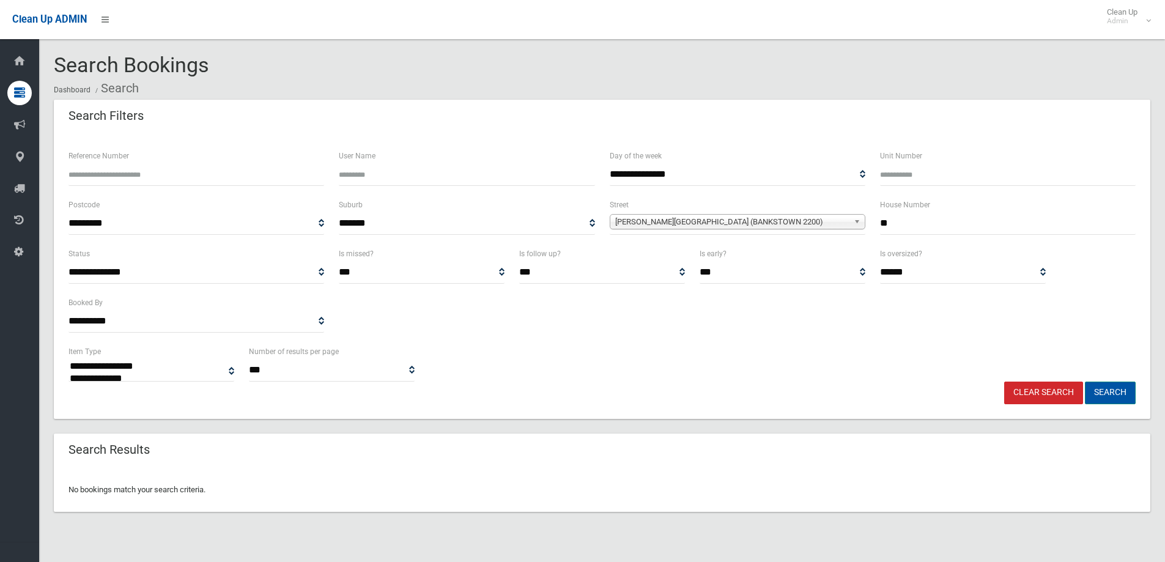
click at [1098, 385] on button "Search" at bounding box center [1109, 392] width 51 height 23
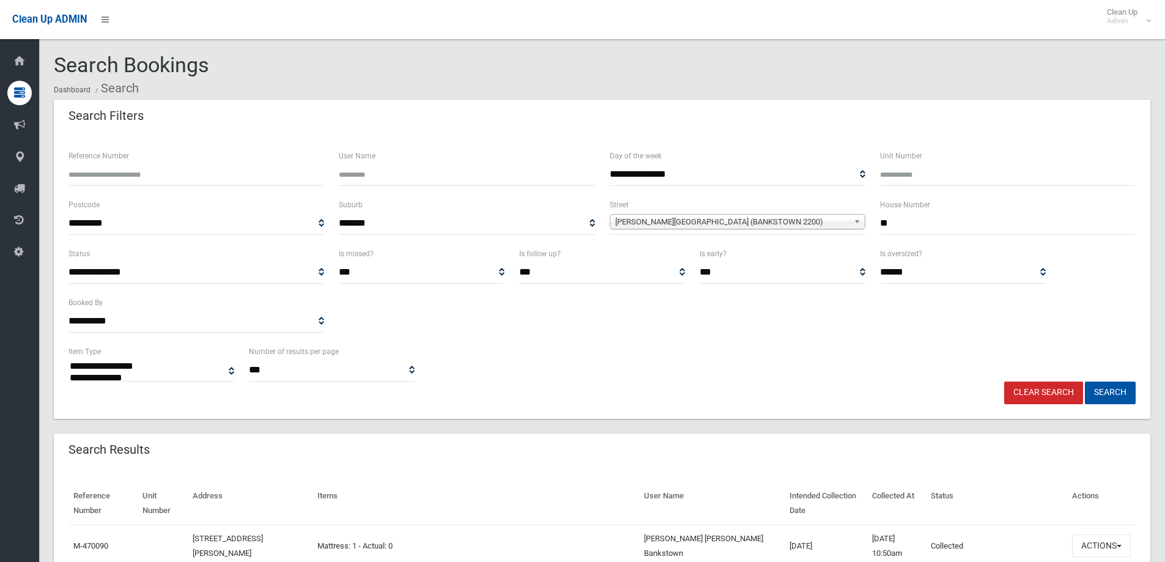
select select
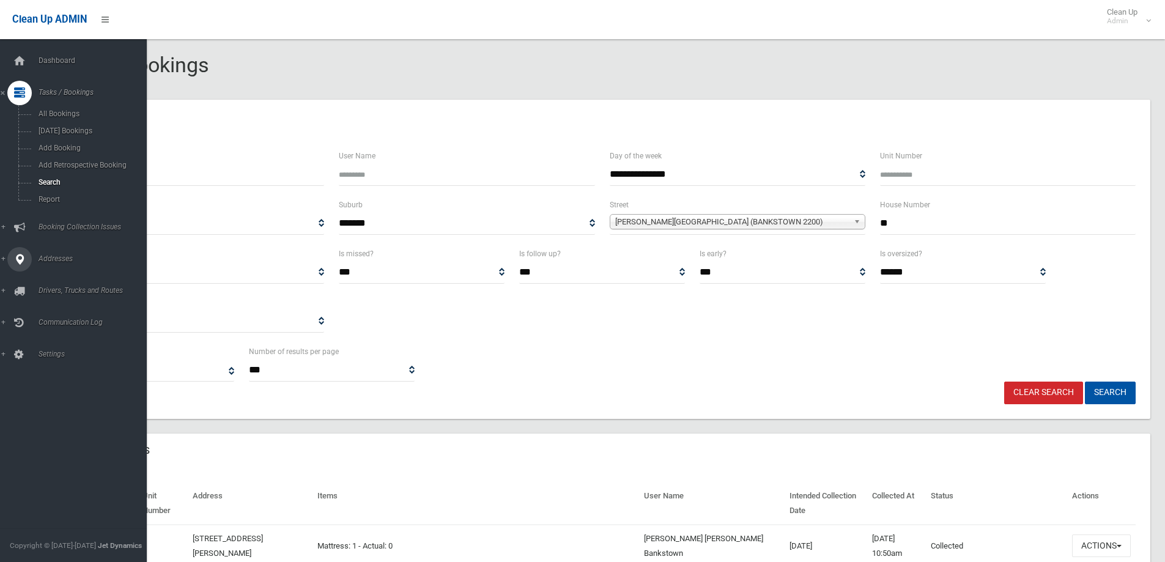
click at [42, 259] on span "Addresses" at bounding box center [95, 258] width 121 height 9
click at [59, 175] on span "All Addresses" at bounding box center [90, 177] width 111 height 9
click at [60, 175] on span "All Addresses" at bounding box center [90, 177] width 111 height 9
click at [61, 175] on span "All Addresses" at bounding box center [90, 177] width 111 height 9
click at [62, 175] on span "All Addresses" at bounding box center [90, 177] width 111 height 9
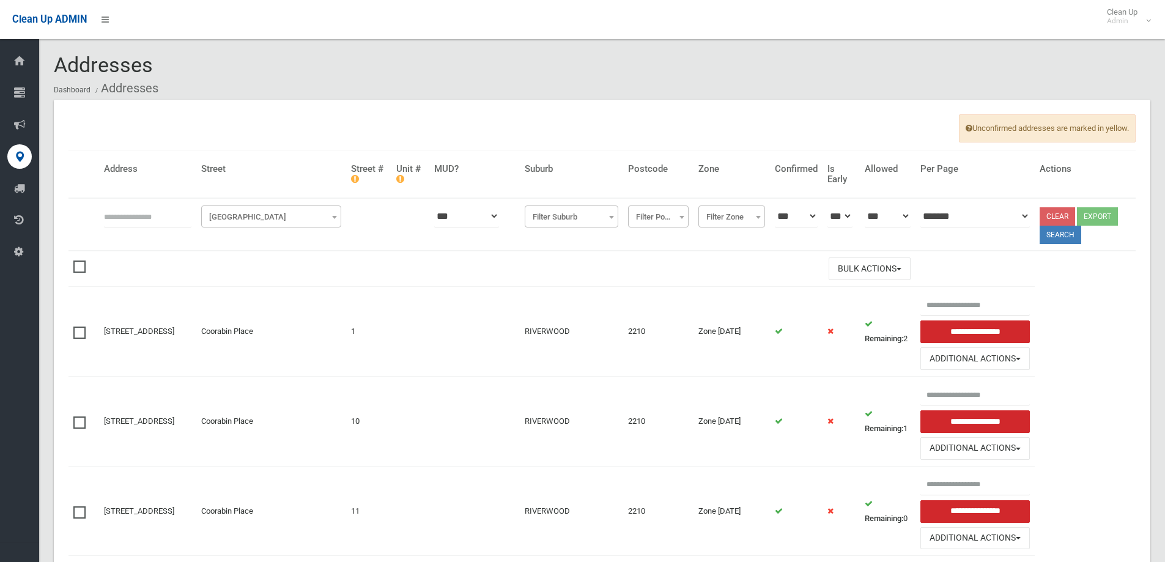
click at [129, 222] on input "text" at bounding box center [147, 216] width 87 height 23
type input "**"
click at [284, 214] on span "Filter Street" at bounding box center [271, 216] width 134 height 17
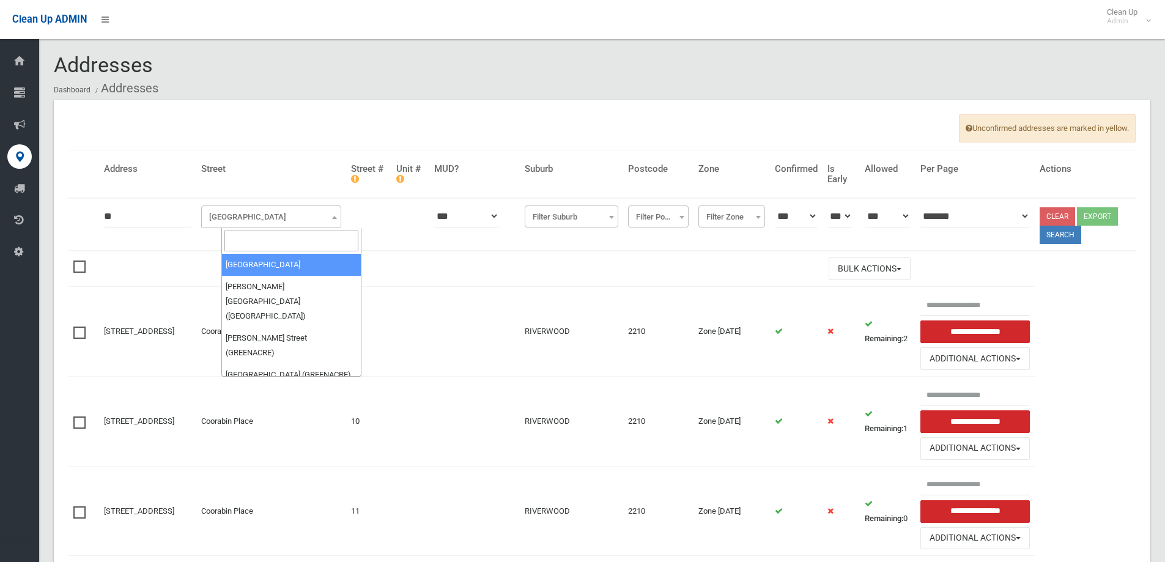
click at [243, 240] on input "search" at bounding box center [291, 240] width 134 height 21
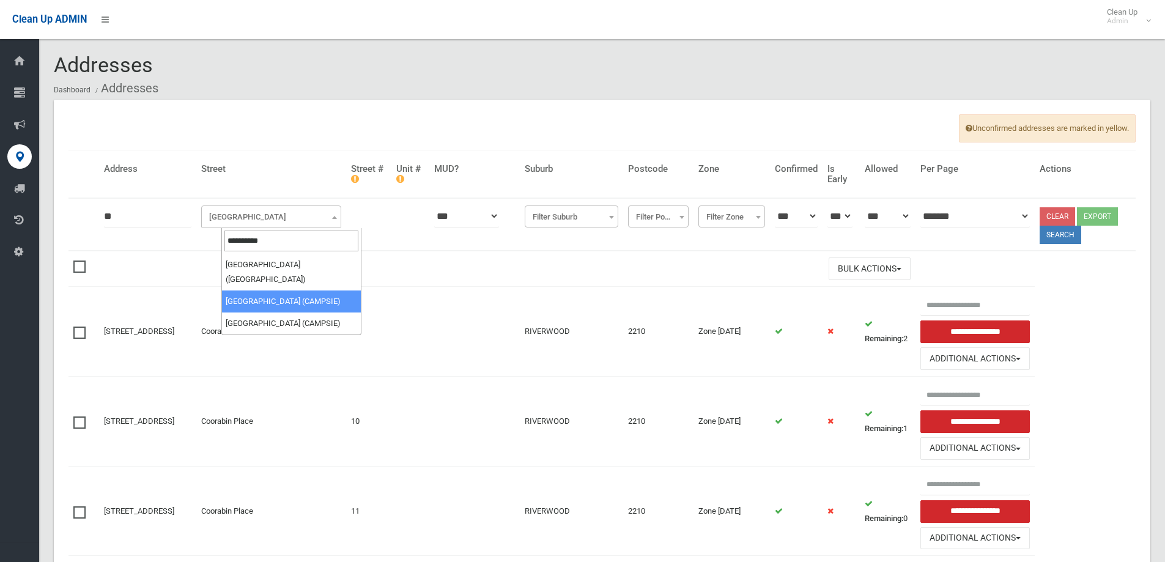
type input "**********"
select select "***"
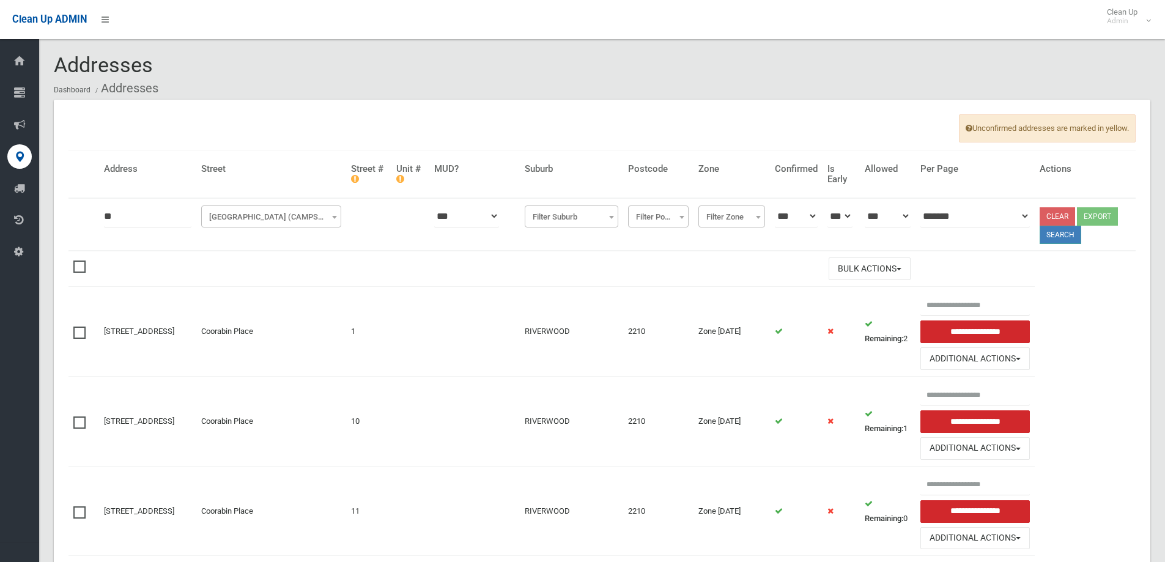
click at [1068, 233] on button "Search" at bounding box center [1060, 235] width 42 height 18
click at [1062, 234] on button "Search" at bounding box center [1060, 235] width 42 height 18
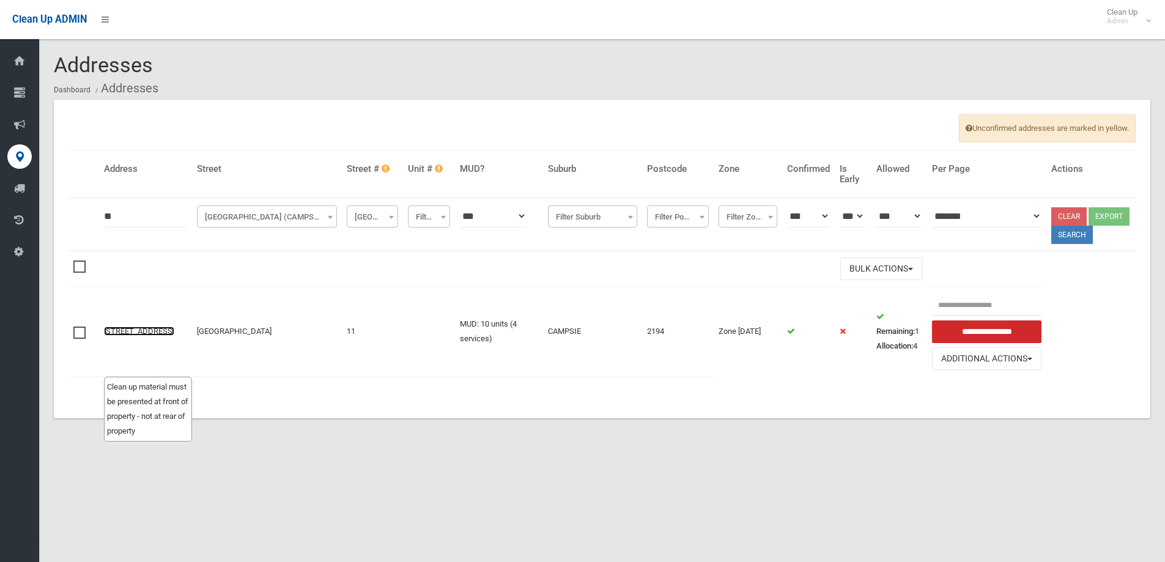
click at [125, 326] on link "[STREET_ADDRESS]" at bounding box center [139, 330] width 70 height 9
click at [118, 326] on link "[STREET_ADDRESS]" at bounding box center [139, 330] width 70 height 9
click at [119, 328] on link "[STREET_ADDRESS]" at bounding box center [139, 330] width 70 height 9
click at [130, 326] on link "[STREET_ADDRESS]" at bounding box center [139, 330] width 70 height 9
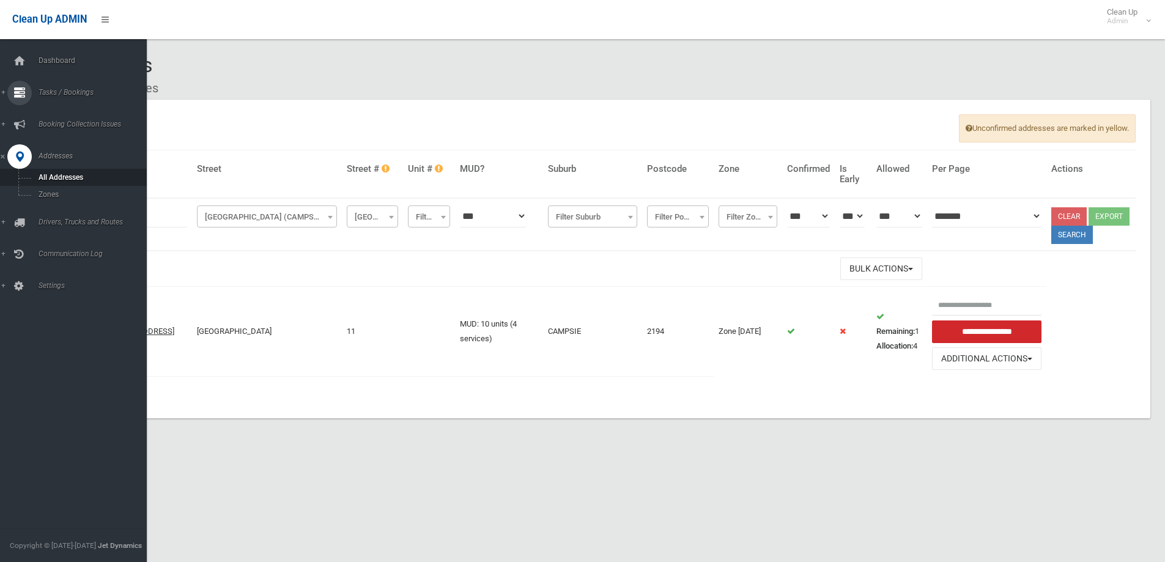
click at [59, 89] on span "Tasks / Bookings" at bounding box center [95, 92] width 121 height 9
click at [48, 180] on span "Search" at bounding box center [90, 182] width 111 height 9
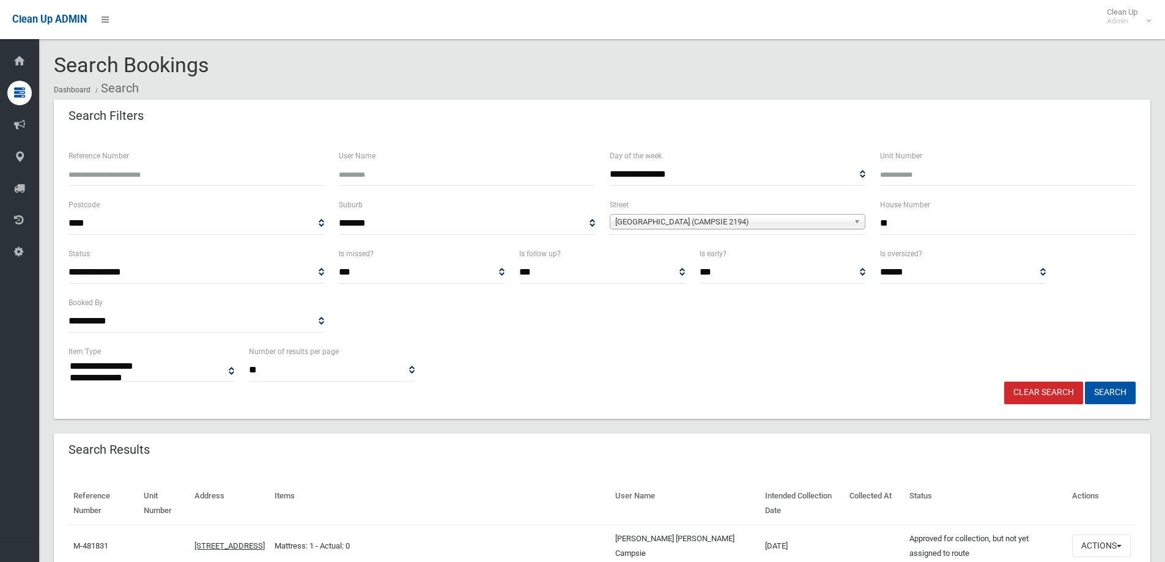
select select
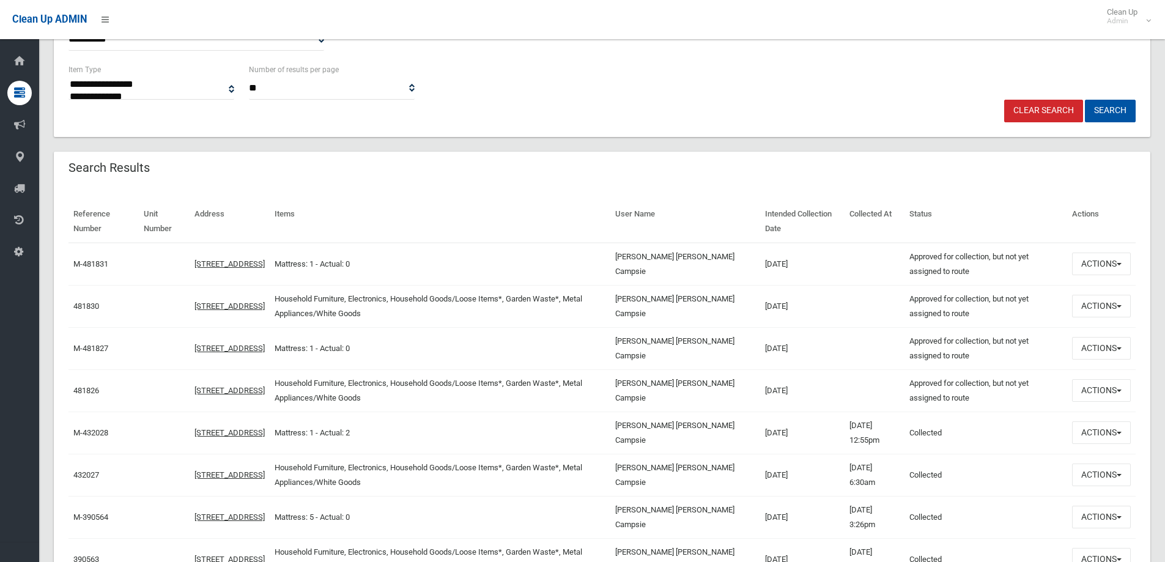
scroll to position [306, 0]
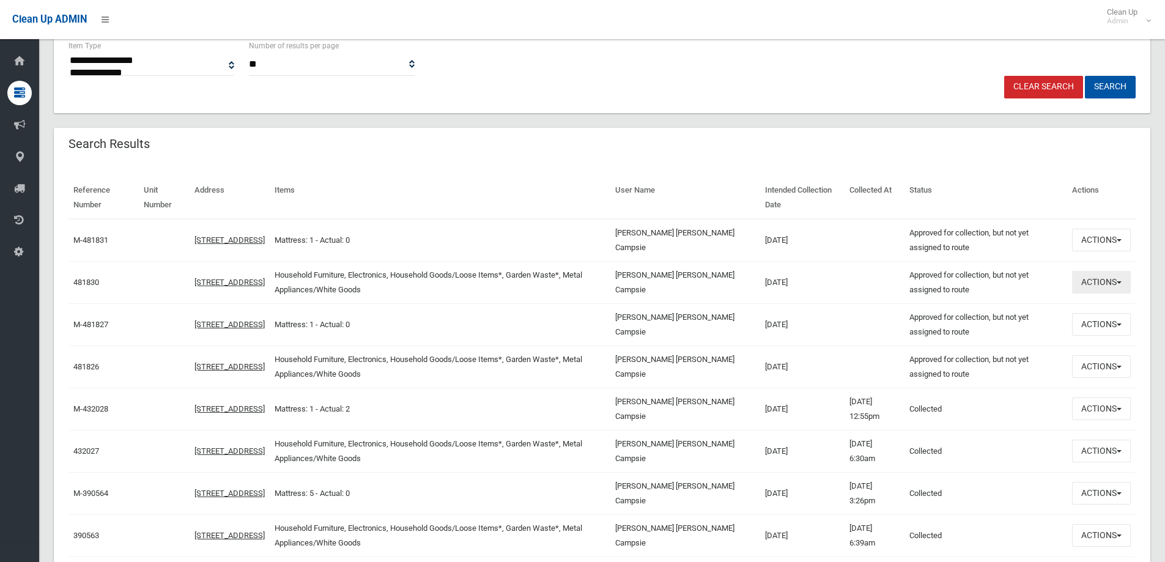
click at [1099, 284] on button "Actions" at bounding box center [1101, 282] width 59 height 23
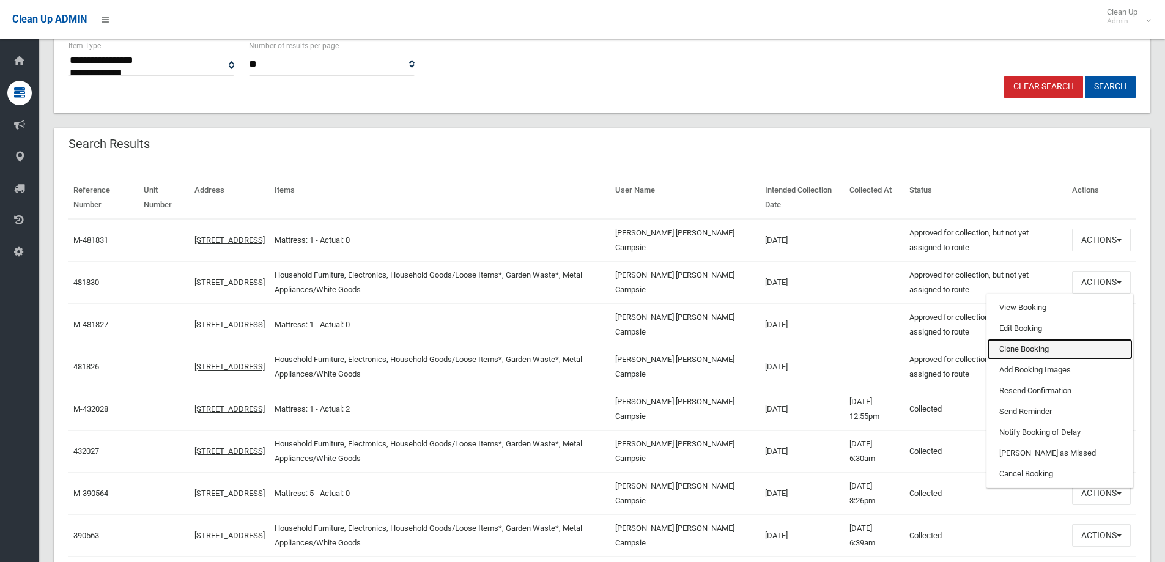
click at [1011, 350] on link "Clone Booking" at bounding box center [1059, 349] width 145 height 21
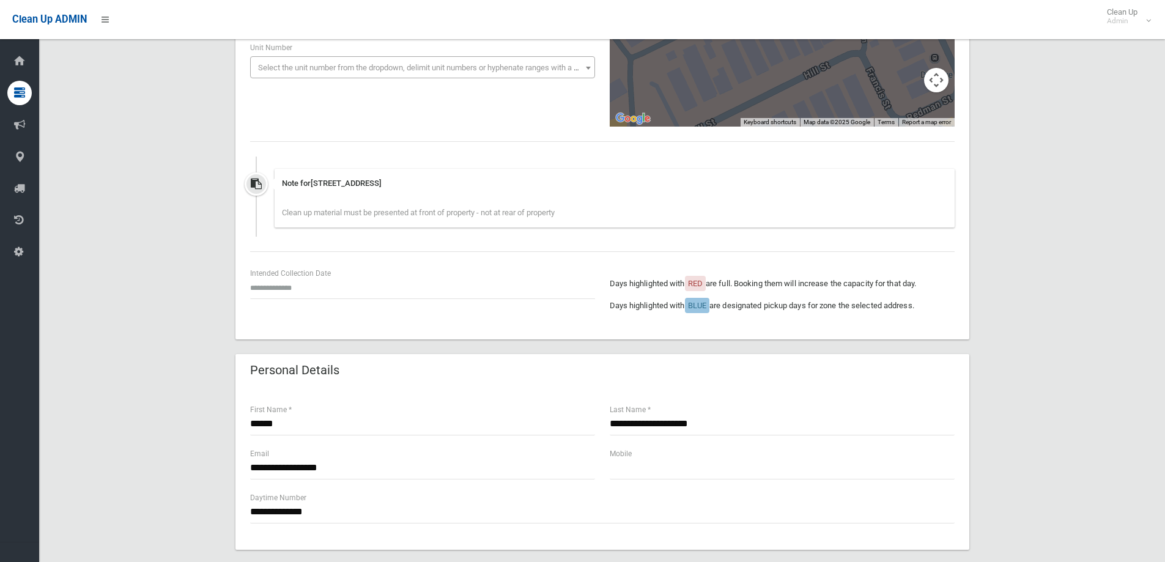
scroll to position [245, 0]
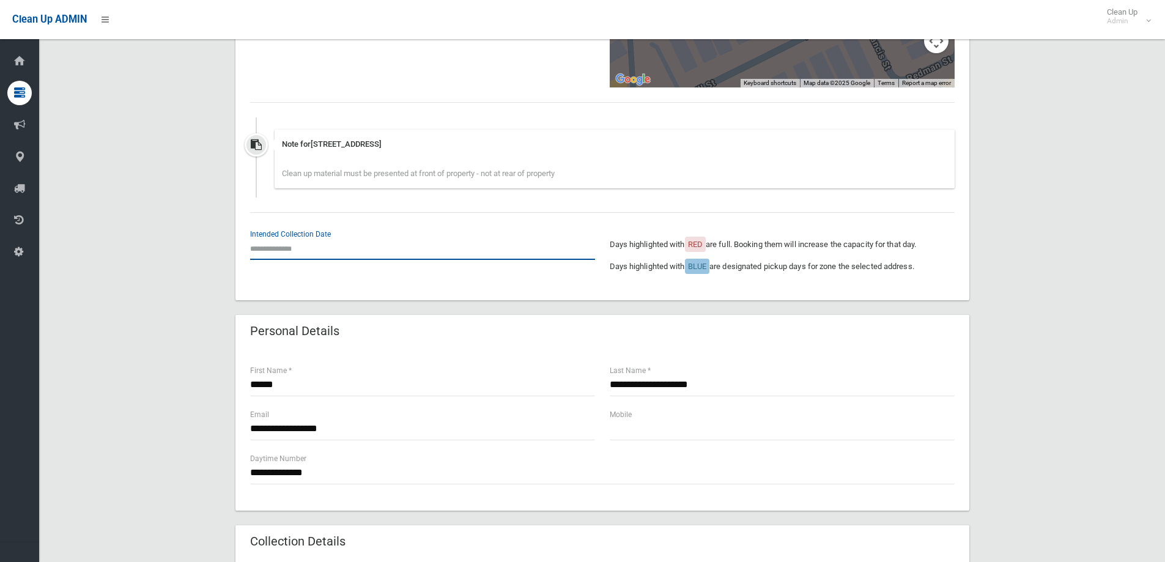
click at [278, 245] on input "text" at bounding box center [422, 248] width 345 height 23
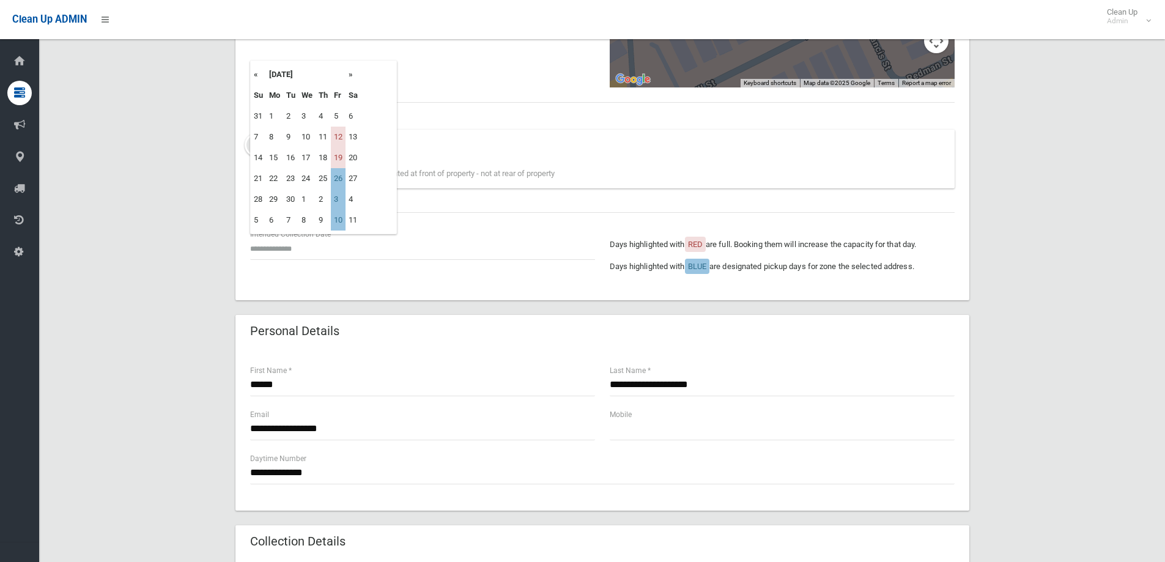
click at [350, 75] on th "»" at bounding box center [352, 74] width 15 height 21
click at [350, 74] on th "»" at bounding box center [352, 74] width 15 height 21
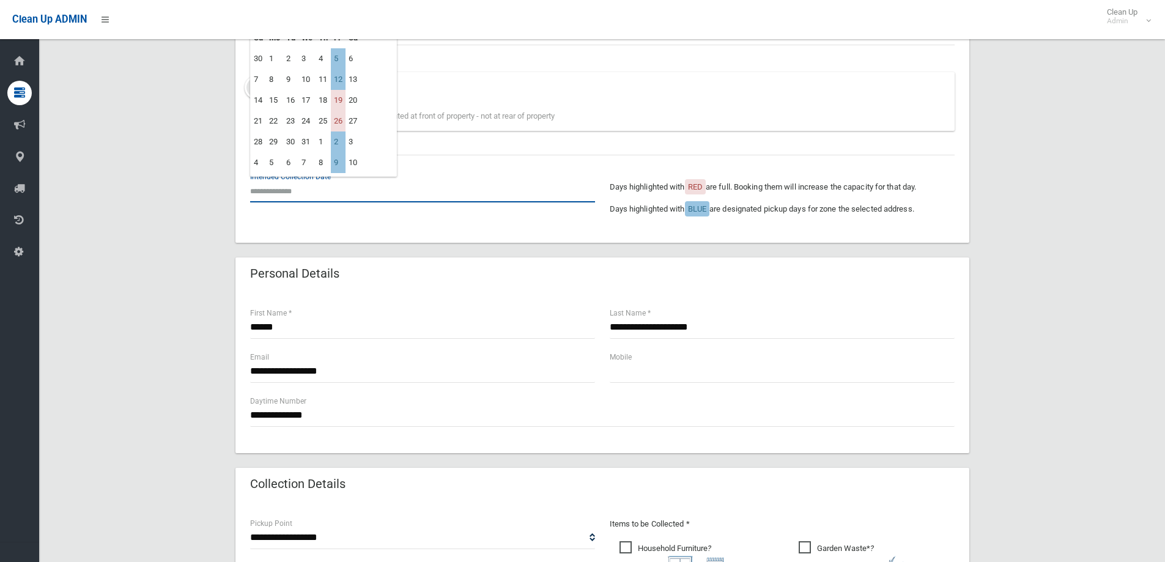
scroll to position [367, 0]
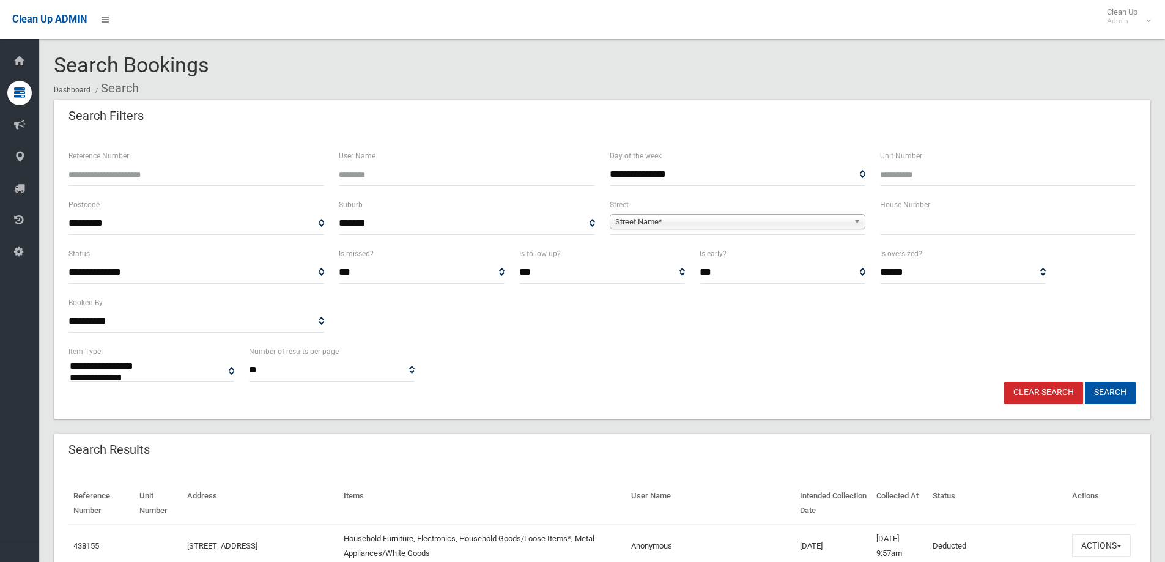
select select
